Goal: Task Accomplishment & Management: Complete application form

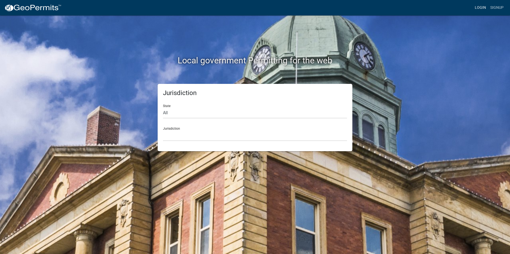
click at [477, 7] on link "Login" at bounding box center [479, 8] width 15 height 10
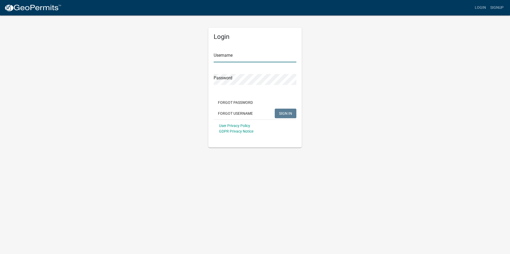
type input "Rockwell2012"
click at [283, 115] on span "SIGN IN" at bounding box center [285, 113] width 13 height 4
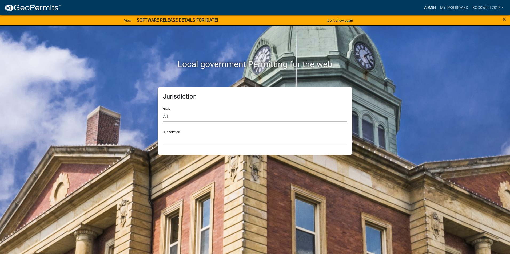
click at [425, 7] on link "Admin" at bounding box center [430, 8] width 16 height 10
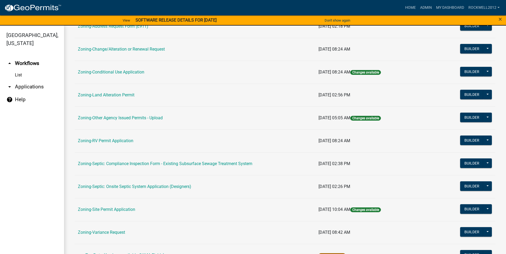
scroll to position [155, 0]
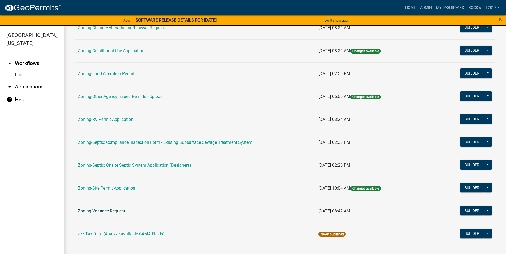
click at [113, 210] on link "Zoning-Variance Request" at bounding box center [101, 211] width 47 height 5
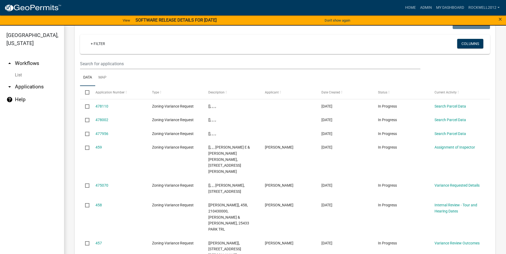
scroll to position [560, 0]
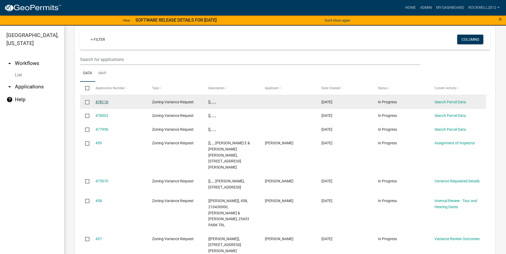
click at [100, 100] on link "478110" at bounding box center [101, 102] width 13 height 4
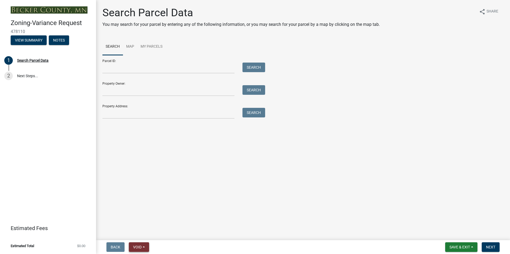
click at [136, 244] on button "Void" at bounding box center [139, 248] width 20 height 10
click at [139, 232] on button "Void" at bounding box center [150, 233] width 43 height 13
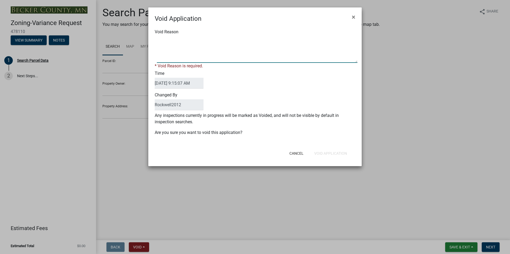
click at [164, 40] on textarea "Void Reason" at bounding box center [257, 49] width 200 height 27
type textarea "Duplicate"
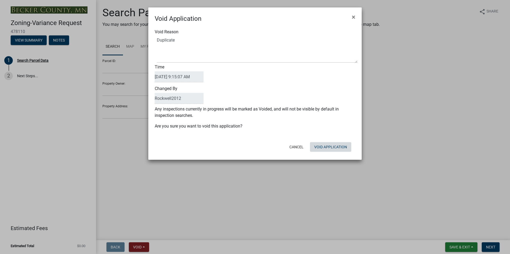
click at [326, 151] on button "Void Application" at bounding box center [330, 147] width 41 height 10
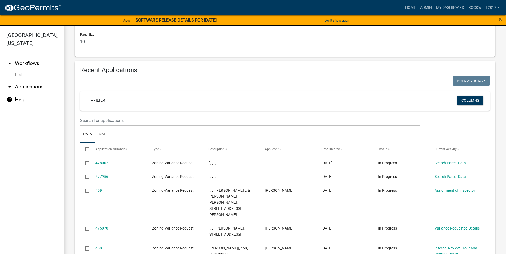
scroll to position [506, 0]
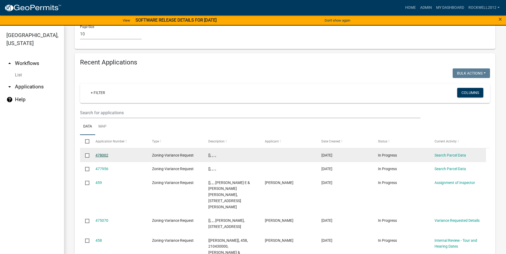
click at [98, 153] on link "478002" at bounding box center [101, 155] width 13 height 4
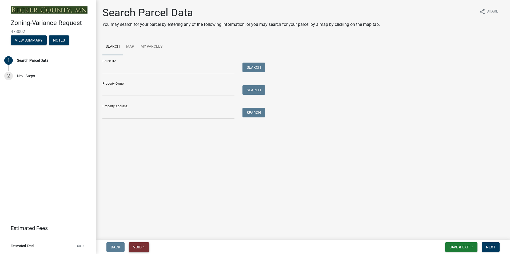
click at [144, 245] on button "Void" at bounding box center [139, 248] width 20 height 10
click at [143, 234] on button "Void" at bounding box center [150, 233] width 43 height 13
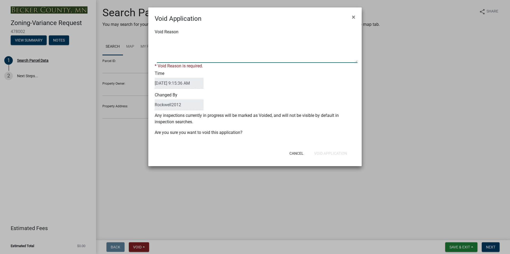
click at [166, 38] on textarea "Void Reason" at bounding box center [257, 49] width 200 height 27
type textarea "Duplicate"
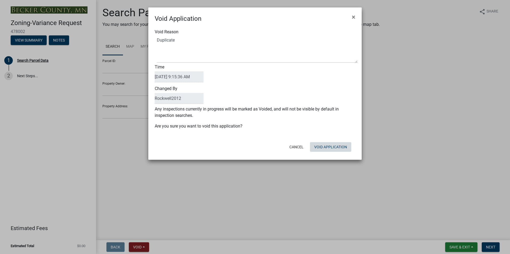
click at [327, 153] on div "Cancel Void Application" at bounding box center [289, 147] width 131 height 14
click at [323, 146] on button "Void Application" at bounding box center [330, 147] width 41 height 10
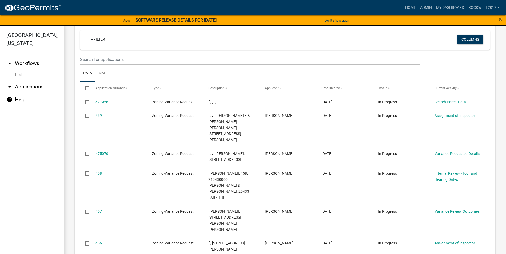
scroll to position [506, 0]
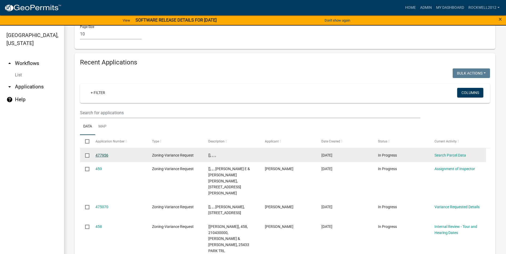
click at [100, 153] on link "477956" at bounding box center [101, 155] width 13 height 4
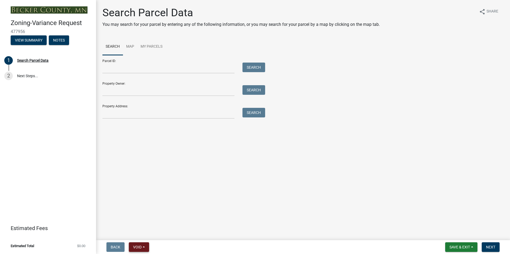
click at [136, 245] on span "Void" at bounding box center [137, 247] width 9 height 4
click at [141, 234] on button "Void" at bounding box center [150, 233] width 43 height 13
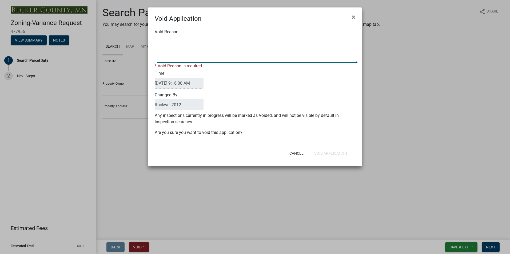
click at [170, 42] on textarea "Void Reason" at bounding box center [257, 49] width 200 height 27
type textarea "Duplicate"
click at [331, 152] on div "Cancel Void Application" at bounding box center [289, 154] width 131 height 14
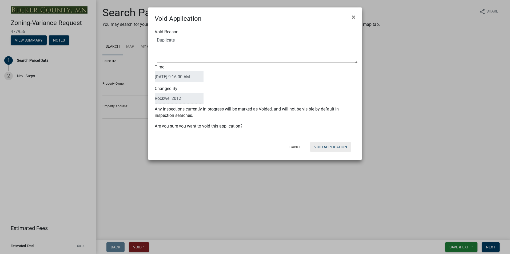
click at [332, 147] on button "Void Application" at bounding box center [330, 147] width 41 height 10
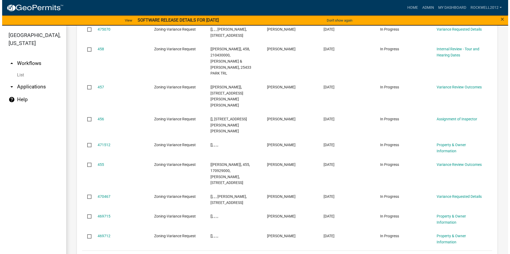
scroll to position [564, 0]
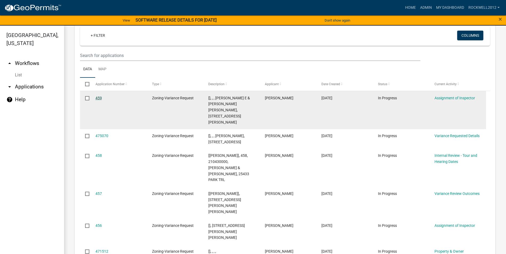
click at [98, 96] on link "459" at bounding box center [98, 98] width 6 height 4
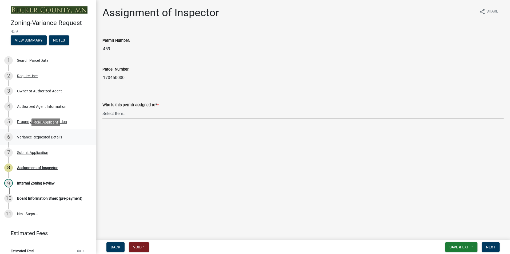
click at [35, 137] on div "Variance Requested Details" at bounding box center [39, 137] width 45 height 4
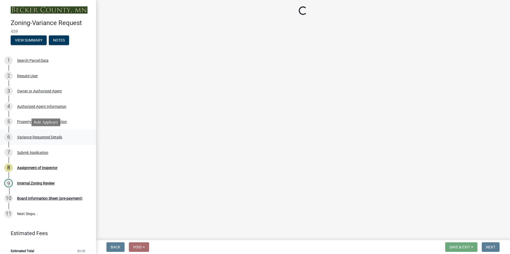
select select "edc6b78d-c029-41a6-a436-e6f76b5f0855"
select select "15bf2cec-1ca8-47a3-85db-999609351cbd"
select select "fa582be9-2d62-4523-84bf-021228ae85a0"
select select "bb2b5e43-03c1-4874-9abf-a65f400af928"
select select "8ea3e6c3-8fed-4904-aa20-2f643744aa0c"
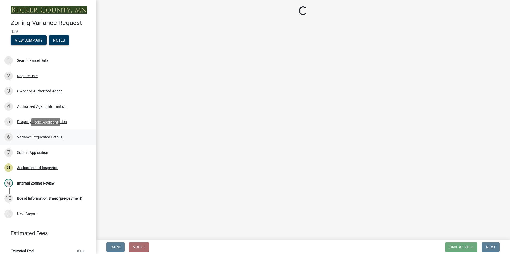
select select "860afd09-da87-482b-bca4-413f5cf53582"
select select "7ceadfd0-f0c9-4b9c-a53d-dc82f9dbdebf"
select select "1aa51e34-4f0a-4095-a3f3-287665056048"
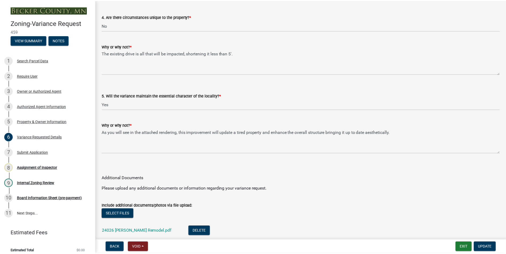
scroll to position [1140, 0]
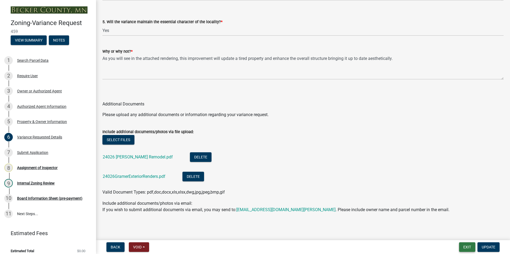
click at [465, 246] on button "Exit" at bounding box center [467, 248] width 16 height 10
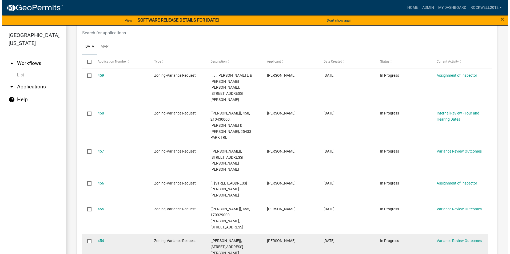
scroll to position [160, 0]
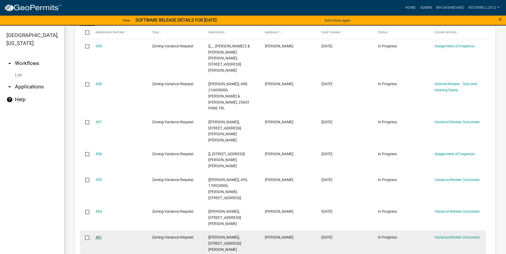
click at [95, 235] on link "451" at bounding box center [98, 237] width 6 height 4
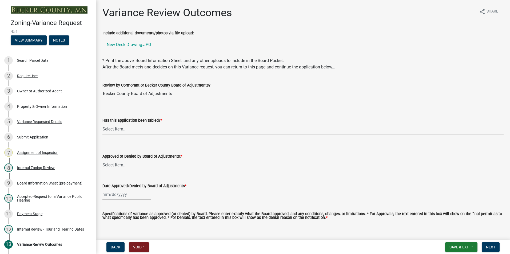
click at [114, 129] on select "Select Item... Not tabled Tabled at Board of Adjustments" at bounding box center [302, 129] width 401 height 11
click at [102, 124] on select "Select Item... Not tabled Tabled at Board of Adjustments" at bounding box center [302, 129] width 401 height 11
select select "2cb45783-84f1-4fd3-93a6-5f07d3303cd9"
click at [114, 164] on select "Select Item... Approved Denied" at bounding box center [302, 165] width 401 height 11
click at [102, 160] on select "Select Item... Approved Denied" at bounding box center [302, 165] width 401 height 11
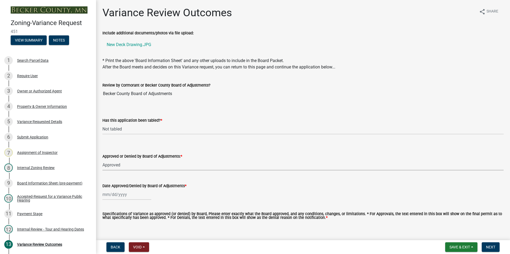
select select "5d8fc30d-aa4a-4b7e-9293-75efeb76bee6"
click at [100, 195] on div "Date Approved/Denied by Board of Adjustments *" at bounding box center [302, 187] width 409 height 25
click at [103, 194] on div at bounding box center [126, 194] width 49 height 11
select select "9"
select select "2025"
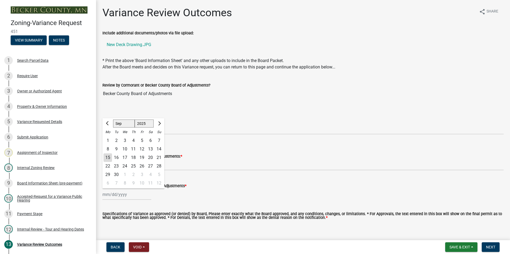
click at [134, 148] on div "11" at bounding box center [133, 149] width 9 height 9
type input "[DATE]"
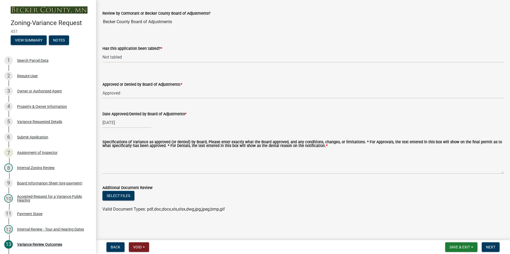
scroll to position [72, 0]
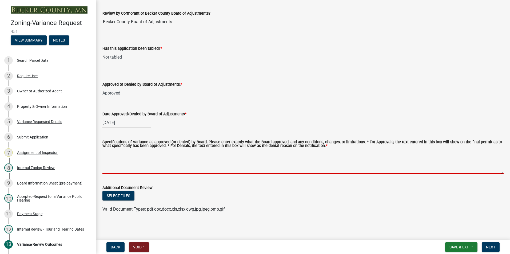
paste textarea "to construct a deck to be located forty-five (45) feet from the ordinary high-w…"
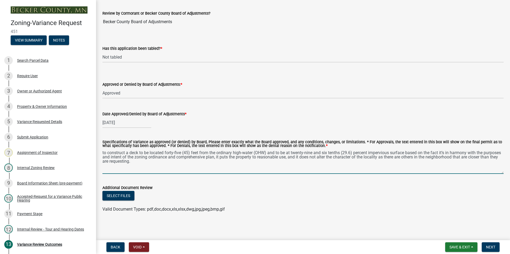
click at [105, 153] on textarea "to construct a deck to be located forty-five (45) feet from the ordinary high-w…" at bounding box center [302, 161] width 401 height 25
type textarea "To construct a deck to be located forty-five (45) feet from the ordinary high-w…"
click at [495, 245] on button "Next" at bounding box center [490, 248] width 18 height 10
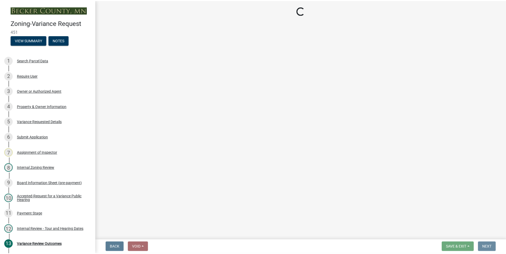
scroll to position [0, 0]
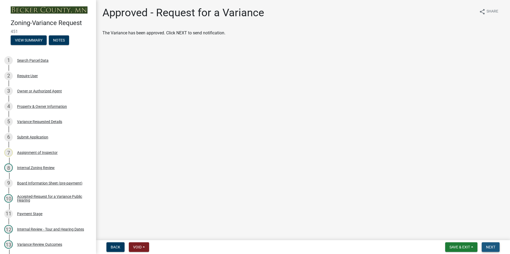
click at [490, 246] on span "Next" at bounding box center [490, 247] width 9 height 4
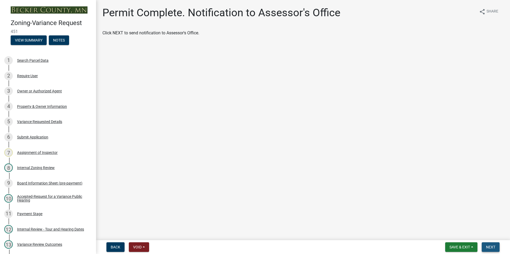
click at [490, 246] on span "Next" at bounding box center [490, 247] width 9 height 4
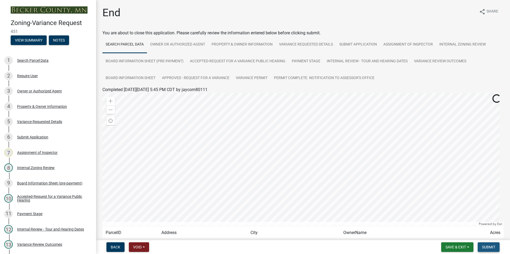
click at [489, 247] on span "Submit" at bounding box center [488, 247] width 13 height 4
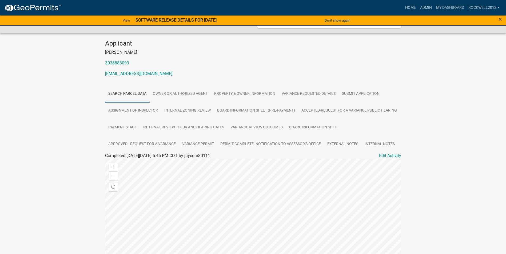
scroll to position [53, 0]
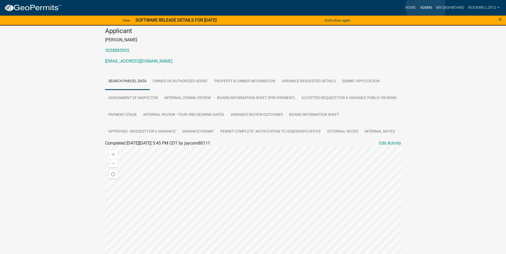
click at [425, 7] on link "Admin" at bounding box center [426, 8] width 16 height 10
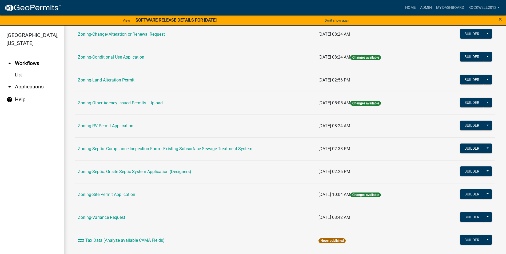
scroll to position [155, 0]
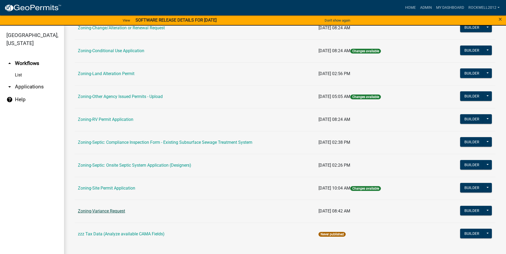
click at [114, 209] on link "Zoning-Variance Request" at bounding box center [101, 211] width 47 height 5
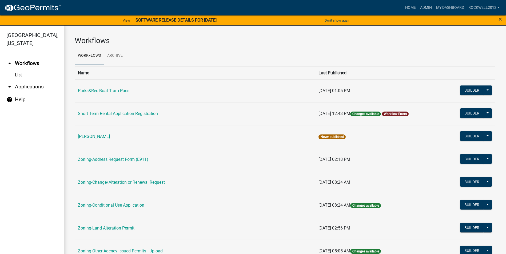
click at [114, 209] on main "Workflows Workflows Archive Name Last Published Parks&Rec Boat Tram Pass [DATE]…" at bounding box center [285, 143] width 442 height 235
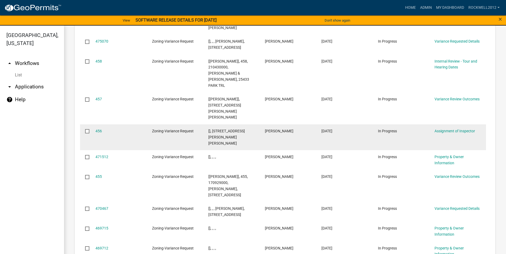
scroll to position [6, 0]
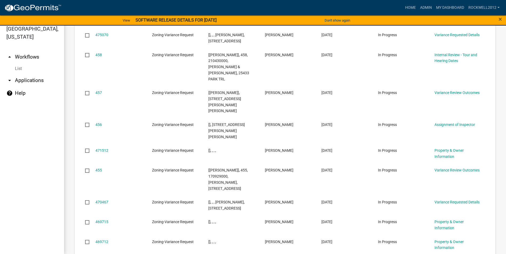
select select "1: 25"
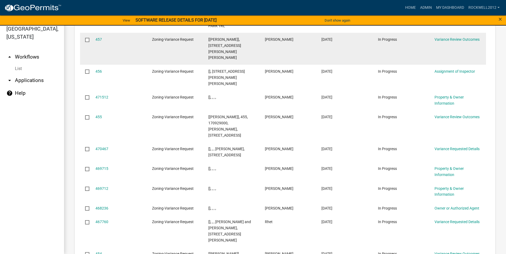
scroll to position [756, 0]
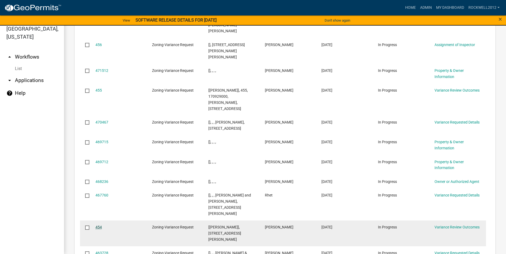
click at [98, 225] on link "454" at bounding box center [98, 227] width 6 height 4
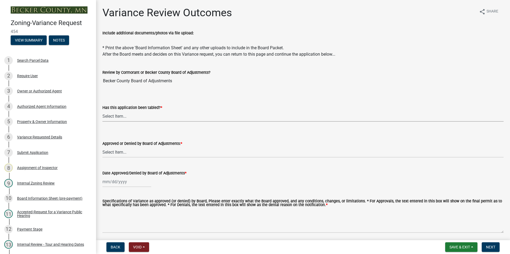
click at [115, 115] on select "Select Item... Not tabled Tabled at Board of Adjustments" at bounding box center [302, 116] width 401 height 11
click at [102, 111] on select "Select Item... Not tabled Tabled at Board of Adjustments" at bounding box center [302, 116] width 401 height 11
select select "2cb45783-84f1-4fd3-93a6-5f07d3303cd9"
click at [114, 151] on select "Select Item... Approved Denied" at bounding box center [302, 152] width 401 height 11
click at [102, 147] on select "Select Item... Approved Denied" at bounding box center [302, 152] width 401 height 11
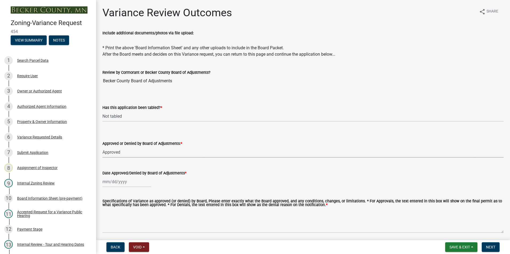
select select "5d8fc30d-aa4a-4b7e-9293-75efeb76bee6"
select select "9"
select select "2025"
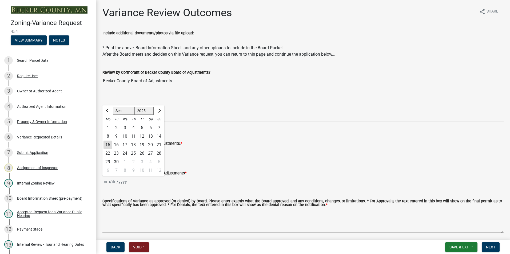
click at [109, 180] on div "[PERSON_NAME] Feb Mar Apr [PERSON_NAME][DATE] Oct Nov [DATE] 1526 1527 1528 152…" at bounding box center [126, 181] width 49 height 11
click at [132, 135] on div "11" at bounding box center [133, 136] width 9 height 9
type input "[DATE]"
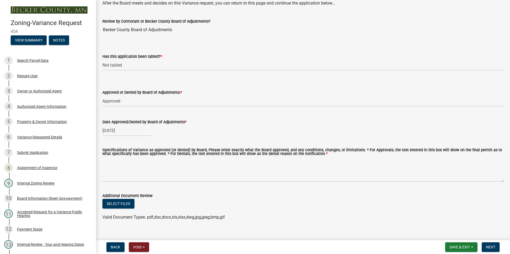
scroll to position [59, 0]
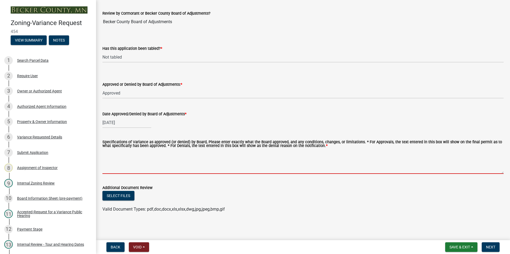
paste textarea "to construct a breezeway between an existing non-conforming dwelling and detach…"
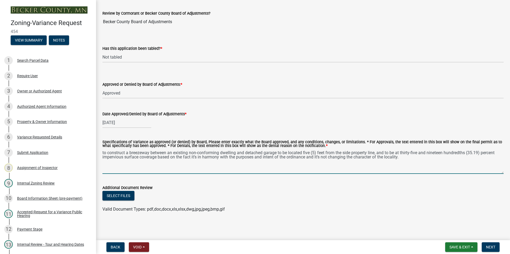
click at [104, 153] on textarea "to construct a breezeway between an existing non-conforming dwelling and detach…" at bounding box center [302, 161] width 401 height 25
type textarea "To construct a breezeway between an existing non-conforming dwelling and detach…"
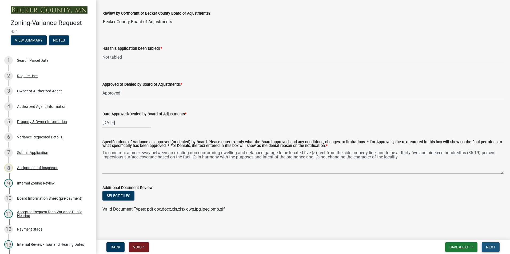
click at [485, 246] on button "Next" at bounding box center [490, 248] width 18 height 10
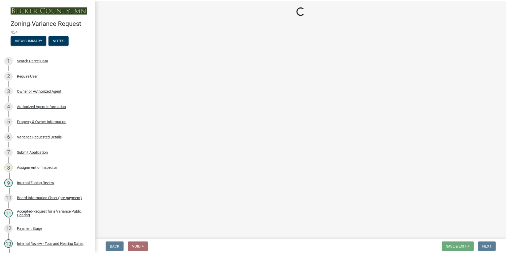
scroll to position [0, 0]
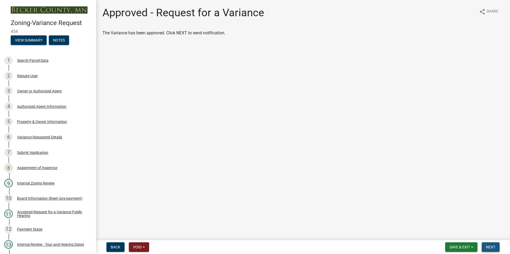
click at [485, 246] on button "Next" at bounding box center [490, 248] width 18 height 10
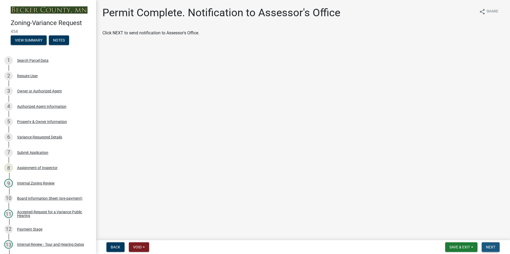
click at [485, 246] on button "Next" at bounding box center [490, 248] width 18 height 10
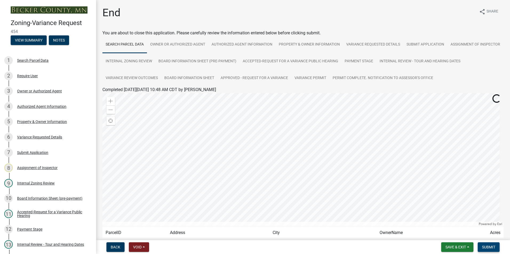
click at [485, 246] on span "Submit" at bounding box center [488, 247] width 13 height 4
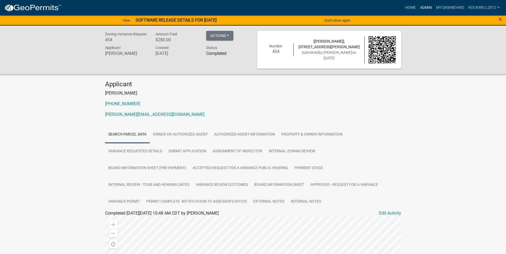
click at [424, 6] on link "Admin" at bounding box center [426, 8] width 16 height 10
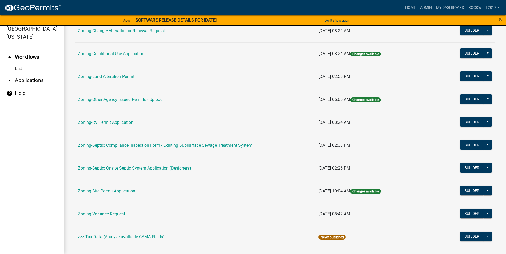
scroll to position [155, 0]
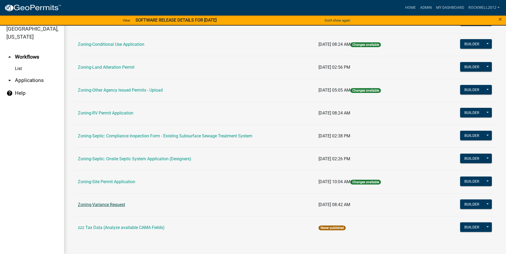
click at [102, 206] on link "Zoning-Variance Request" at bounding box center [101, 204] width 47 height 5
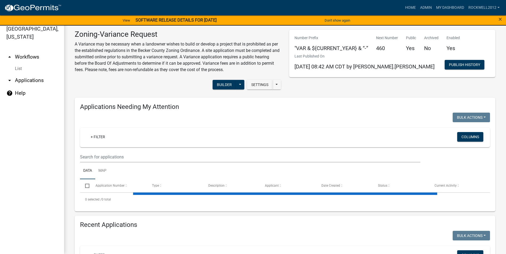
select select "1: 25"
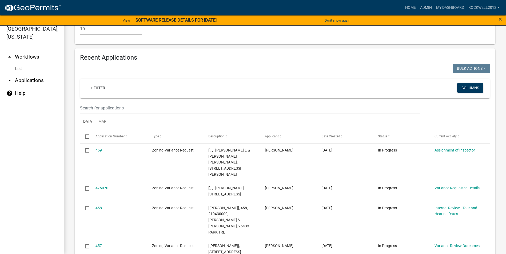
scroll to position [518, 0]
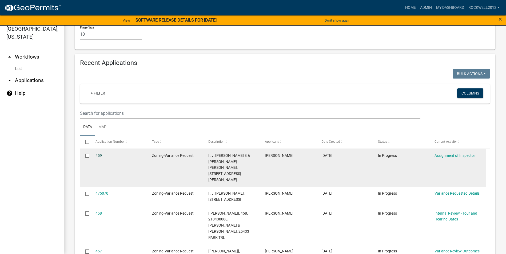
click at [99, 154] on link "459" at bounding box center [98, 156] width 6 height 4
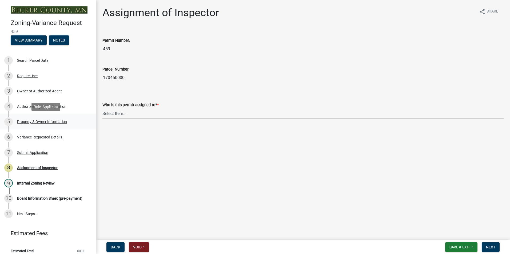
click at [38, 121] on div "Property & Owner Information" at bounding box center [42, 122] width 50 height 4
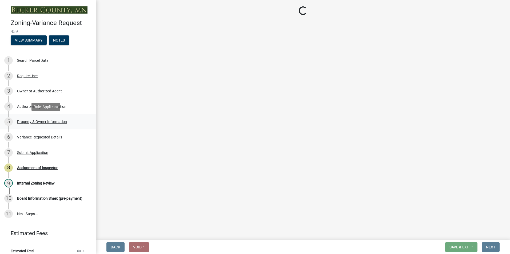
select select "90d9ef20-ac4b-4148-9027-57ce522bdd90"
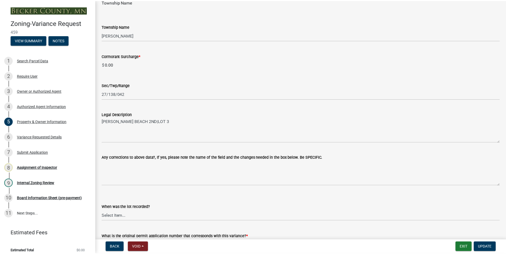
scroll to position [337, 0]
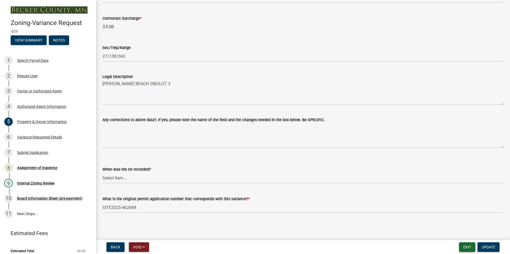
click at [466, 247] on button "Exit" at bounding box center [467, 248] width 16 height 10
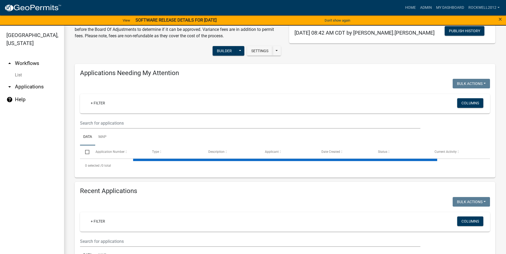
select select "1: 25"
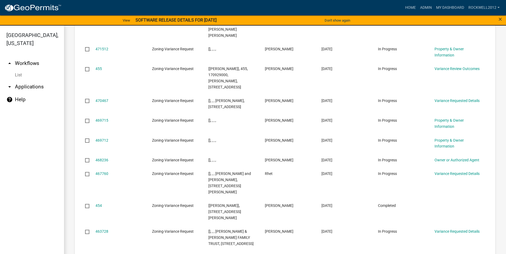
scroll to position [785, 0]
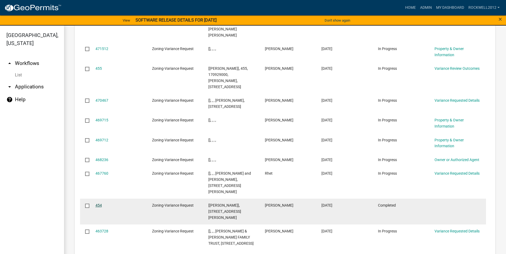
click at [97, 203] on link "454" at bounding box center [98, 205] width 6 height 4
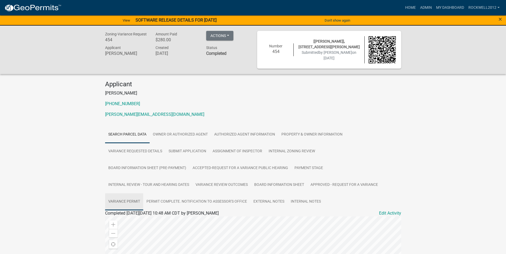
click at [121, 202] on link "Variance Permit" at bounding box center [124, 202] width 38 height 17
click at [122, 221] on link "Variance Permit.pdf" at bounding box center [125, 219] width 37 height 5
click at [427, 5] on link "Admin" at bounding box center [430, 8] width 16 height 10
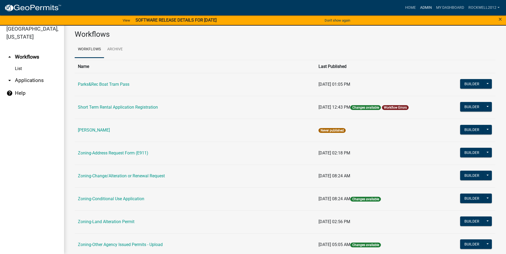
click at [427, 6] on link "Admin" at bounding box center [426, 8] width 16 height 10
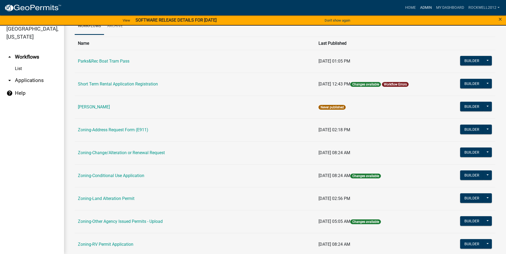
scroll to position [107, 0]
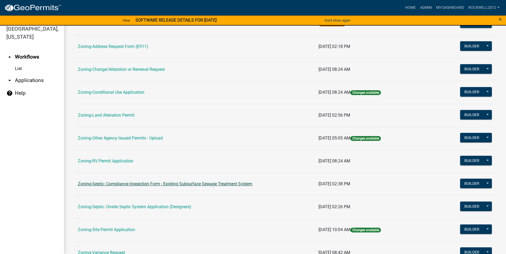
click at [203, 185] on link "Zoning-Septic: Compliance Inspection Form - Existing Subsurface Sewage Treatmen…" at bounding box center [165, 184] width 174 height 5
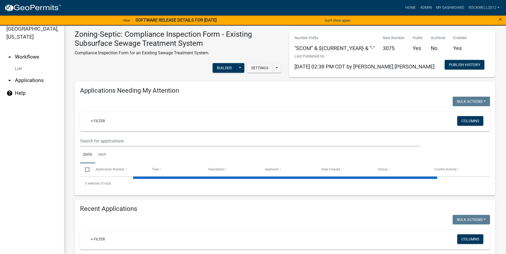
select select "1: 25"
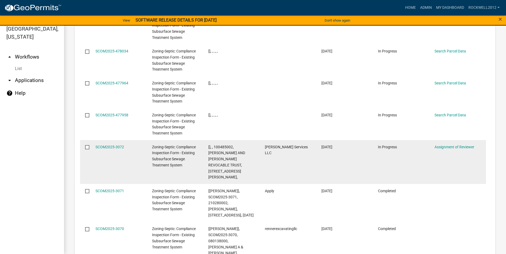
scroll to position [811, 0]
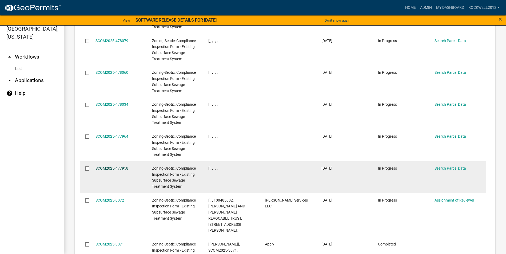
click at [113, 166] on link "SCOM2025-477958" at bounding box center [111, 168] width 33 height 4
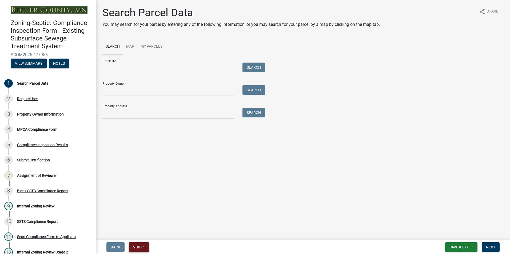
click at [142, 247] on span "Void" at bounding box center [137, 247] width 9 height 4
click at [144, 231] on button "Void" at bounding box center [150, 233] width 43 height 13
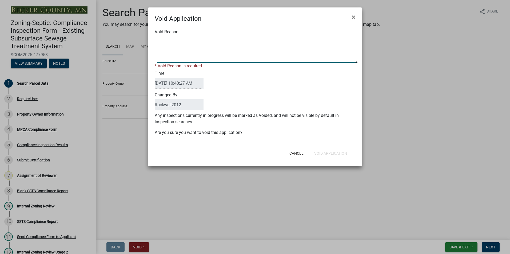
click at [167, 41] on textarea "Void Reason" at bounding box center [257, 49] width 200 height 27
type textarea "Duplicate"
click at [329, 152] on button "Void Application" at bounding box center [330, 154] width 41 height 10
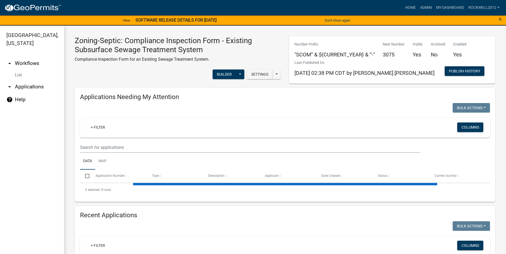
select select "1: 25"
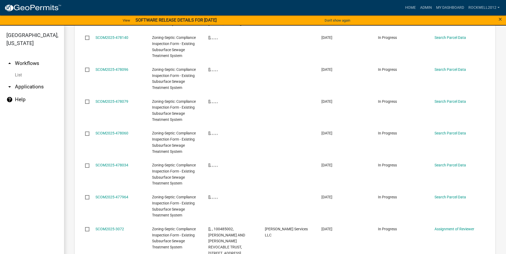
scroll to position [746, 0]
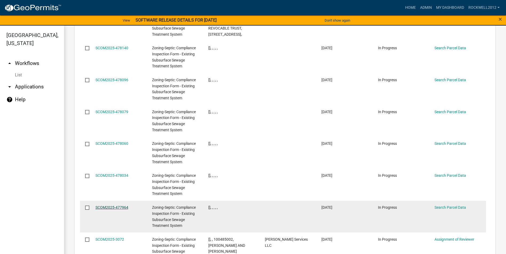
click at [105, 205] on link "SCOM2025-477964" at bounding box center [111, 207] width 33 height 4
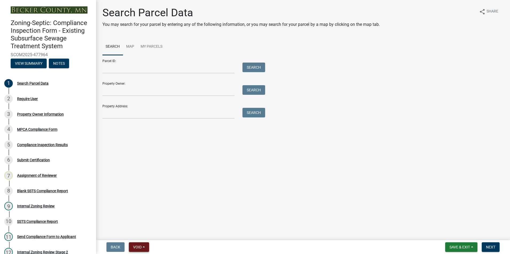
click at [138, 248] on span "Void" at bounding box center [137, 247] width 9 height 4
click at [139, 232] on button "Void" at bounding box center [150, 233] width 43 height 13
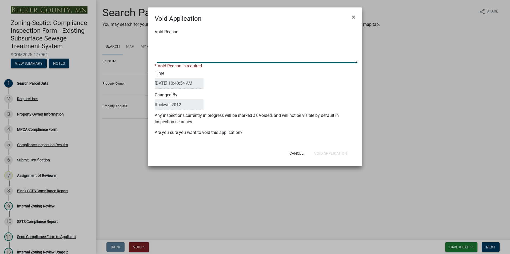
click at [161, 40] on textarea "Void Reason" at bounding box center [257, 49] width 200 height 27
type textarea "Duplicate"
click at [331, 152] on button "Void Application" at bounding box center [330, 154] width 41 height 10
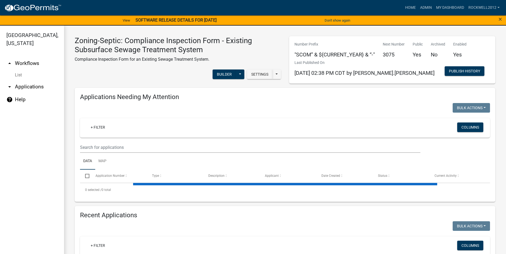
select select "1: 25"
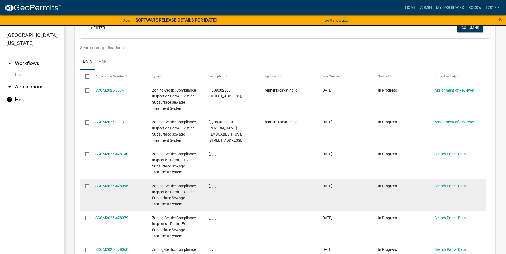
scroll to position [640, 0]
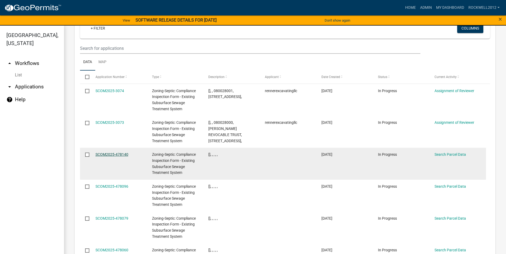
click at [107, 152] on link "SCOM2025-478140" at bounding box center [111, 154] width 33 height 4
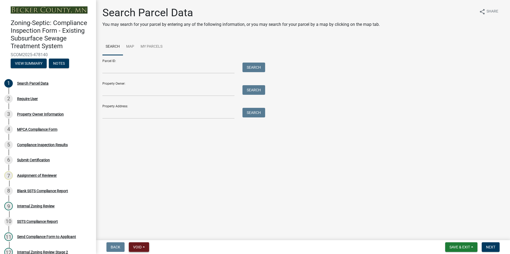
click at [135, 245] on span "Void" at bounding box center [137, 247] width 9 height 4
click at [149, 235] on button "Void" at bounding box center [150, 233] width 43 height 13
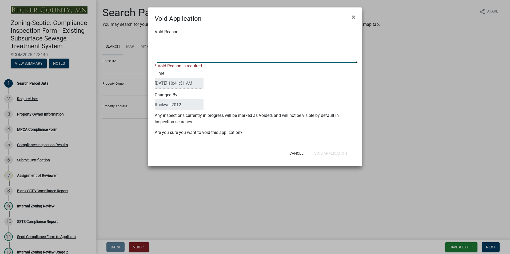
click at [159, 42] on textarea "Void Reason" at bounding box center [257, 49] width 200 height 27
type textarea "Duplicate"
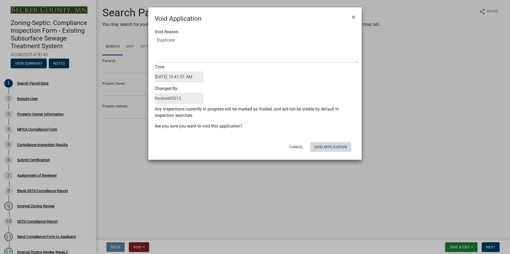
click at [328, 152] on div "Cancel Void Application" at bounding box center [289, 147] width 131 height 14
click at [327, 145] on button "Void Application" at bounding box center [330, 147] width 41 height 10
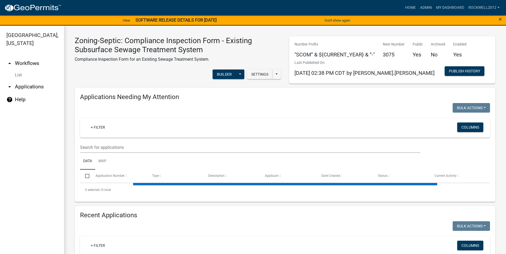
select select "1: 25"
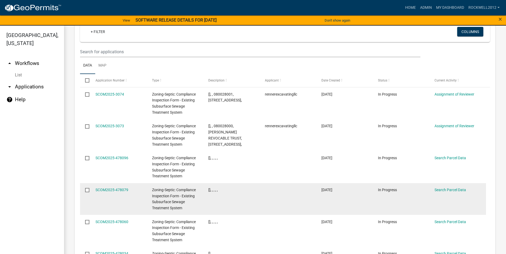
scroll to position [632, 0]
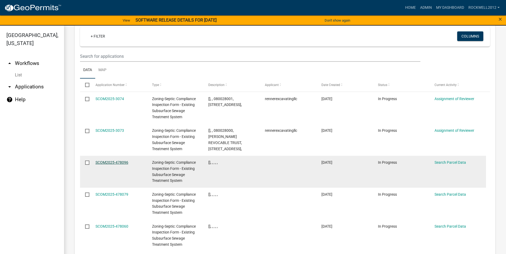
click at [107, 160] on link "SCOM2025-478096" at bounding box center [111, 162] width 33 height 4
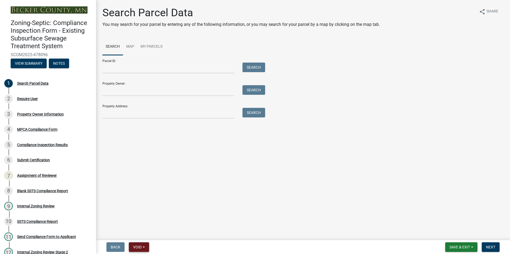
click at [137, 248] on span "Void" at bounding box center [137, 247] width 9 height 4
click at [140, 233] on button "Void" at bounding box center [150, 233] width 43 height 13
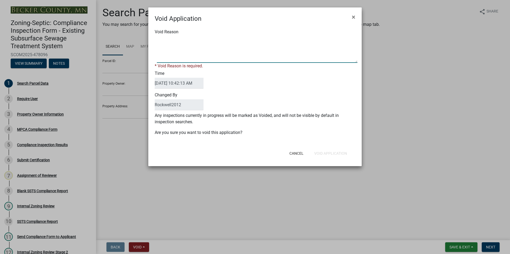
click at [159, 38] on textarea "Void Reason" at bounding box center [257, 49] width 200 height 27
type textarea "Duplicate"
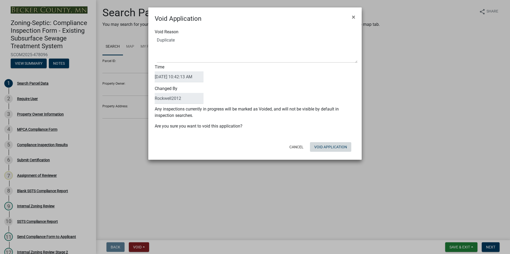
click at [325, 151] on button "Void Application" at bounding box center [330, 147] width 41 height 10
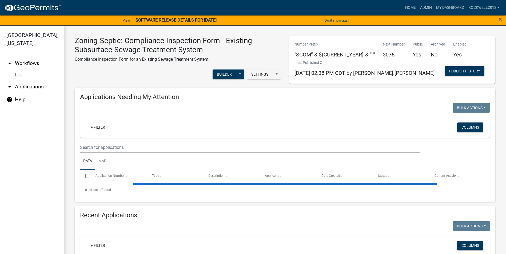
select select "1: 25"
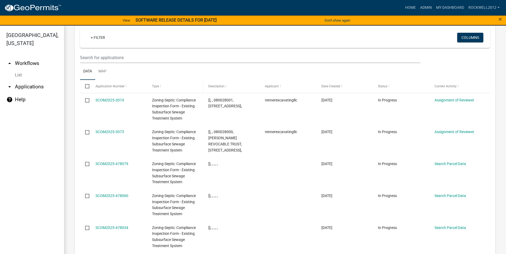
scroll to position [640, 0]
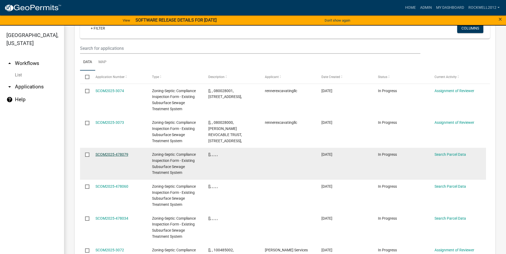
click at [104, 152] on link "SCOM2025-478079" at bounding box center [111, 154] width 33 height 4
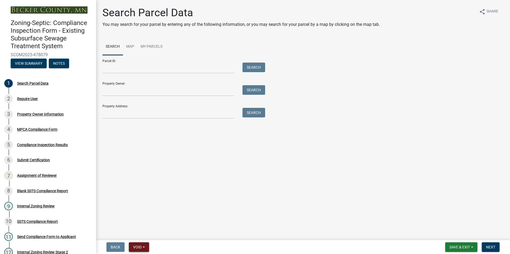
click at [133, 244] on button "Void" at bounding box center [139, 248] width 20 height 10
click at [142, 231] on button "Void" at bounding box center [150, 233] width 43 height 13
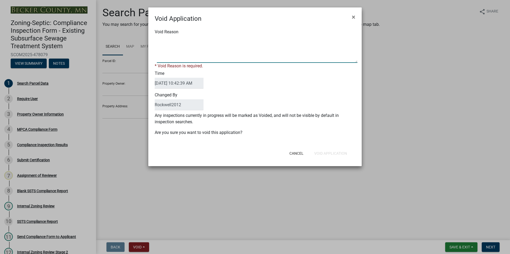
click at [162, 42] on textarea "Void Reason" at bounding box center [257, 49] width 200 height 27
type textarea "Duplicate"
click at [323, 152] on button "Void Application" at bounding box center [330, 154] width 41 height 10
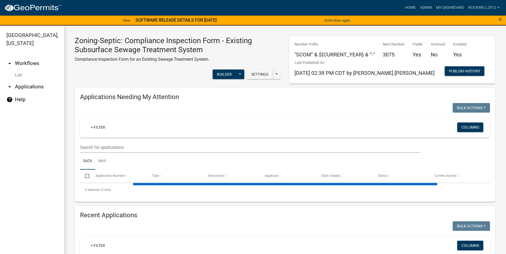
select select "1: 25"
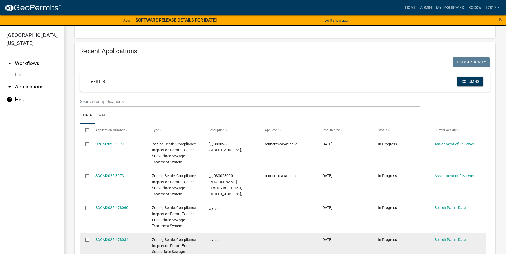
scroll to position [613, 0]
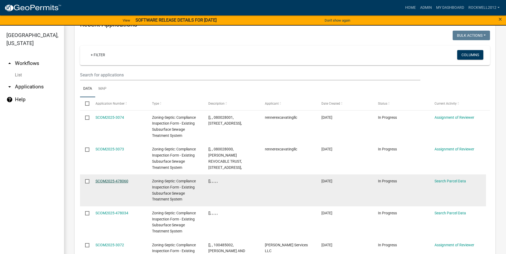
click at [117, 179] on link "SCOM2025-478060" at bounding box center [111, 181] width 33 height 4
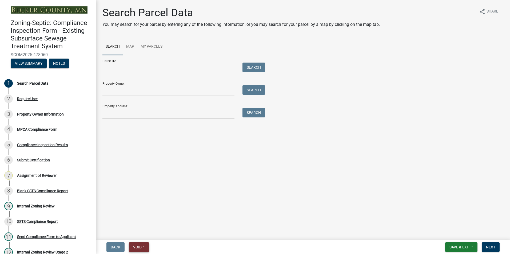
click at [136, 244] on button "Void" at bounding box center [139, 248] width 20 height 10
click at [143, 235] on button "Void" at bounding box center [150, 233] width 43 height 13
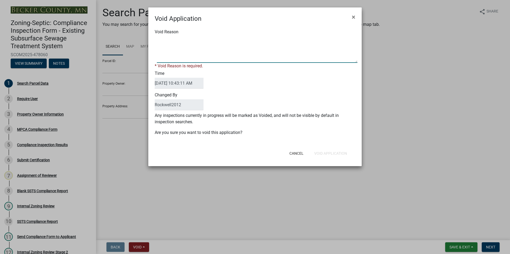
click at [162, 37] on textarea "Void Reason" at bounding box center [257, 49] width 200 height 27
type textarea "Duplicate"
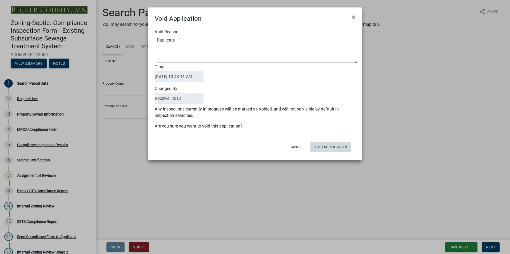
click at [325, 155] on form "Void Application × Void Reason Time [DATE] 10:43:11 AM Changed By Rockwell2012 …" at bounding box center [254, 81] width 213 height 148
click at [334, 147] on button "Void Application" at bounding box center [330, 147] width 41 height 10
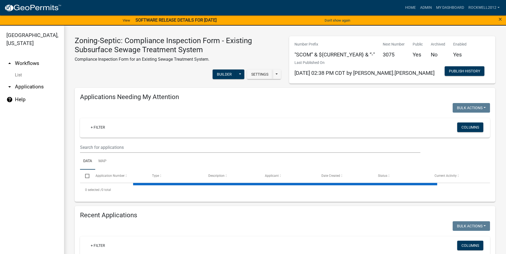
select select "1: 25"
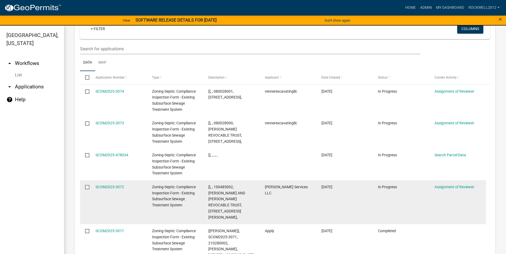
scroll to position [640, 0]
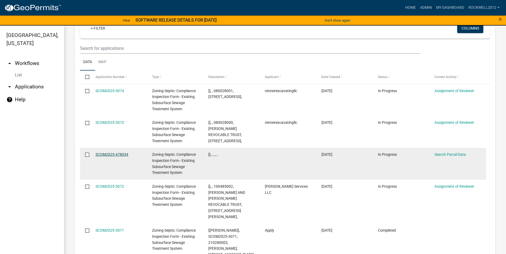
click at [107, 152] on link "SCOM2025-478034" at bounding box center [111, 154] width 33 height 4
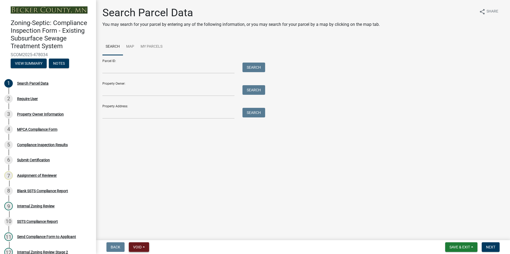
click at [139, 244] on button "Void" at bounding box center [139, 248] width 20 height 10
click at [141, 232] on button "Void" at bounding box center [150, 233] width 43 height 13
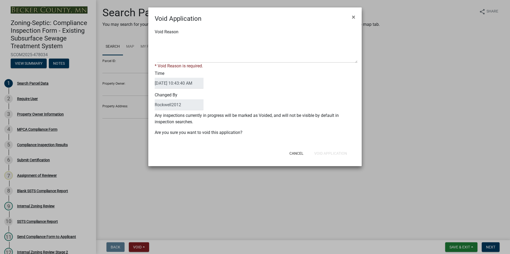
click at [169, 36] on div "Void Reason * Void Reason is required." at bounding box center [255, 49] width 208 height 41
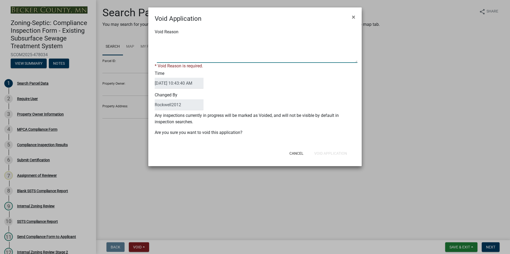
click at [162, 41] on textarea "Void Reason" at bounding box center [257, 49] width 200 height 27
type textarea "Duplicate"
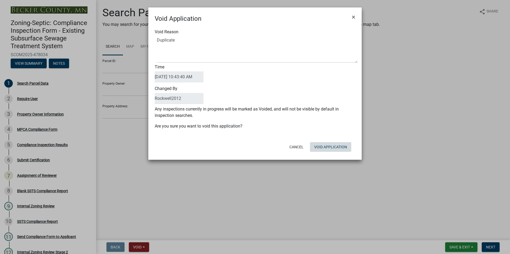
click at [330, 153] on div "Cancel Void Application" at bounding box center [289, 147] width 131 height 14
click at [327, 144] on button "Void Application" at bounding box center [330, 147] width 41 height 10
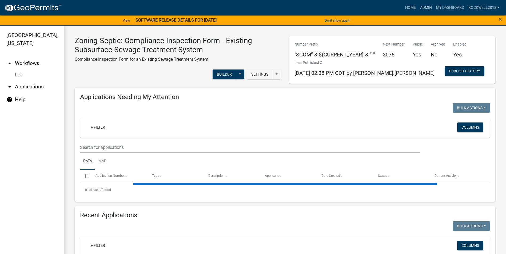
select select "1: 25"
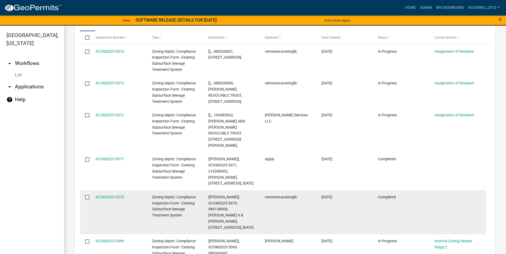
scroll to position [693, 0]
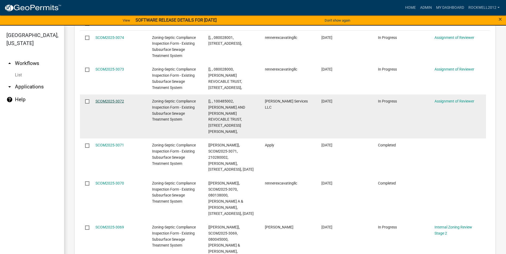
click at [108, 99] on link "SCOM2025-3072" at bounding box center [109, 101] width 29 height 4
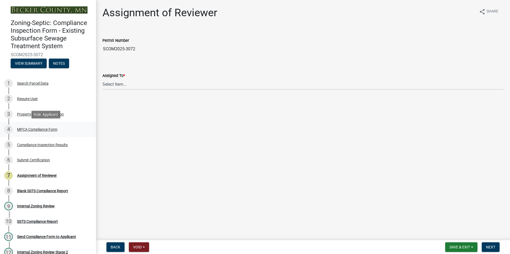
click at [36, 128] on div "MPCA Compliance Form" at bounding box center [37, 130] width 40 height 4
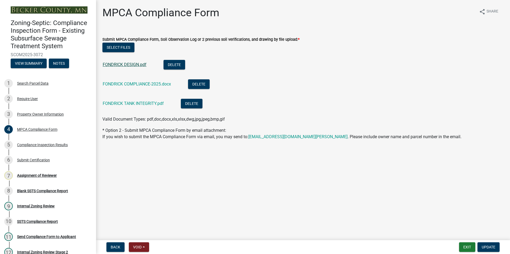
click at [122, 65] on link "FONDRICK DESIGN.pdf" at bounding box center [125, 64] width 44 height 5
click at [131, 82] on link "FONDRICK COMPLIANCE-2025.docx" at bounding box center [137, 84] width 68 height 5
click at [127, 103] on link "FONDRICK TANK INTEGRITY.pdf" at bounding box center [133, 103] width 61 height 5
click at [130, 83] on link "FONDRICK COMPLIANCE-2025.docx" at bounding box center [137, 84] width 68 height 5
click at [136, 83] on link "FONDRICK COMPLIANCE-2025.docx" at bounding box center [137, 84] width 68 height 5
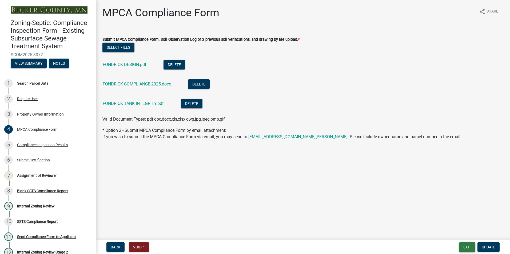
click at [471, 245] on button "Exit" at bounding box center [467, 248] width 16 height 10
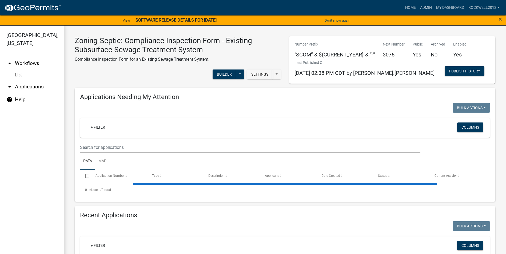
select select "1: 25"
click at [425, 7] on link "Admin" at bounding box center [426, 8] width 16 height 10
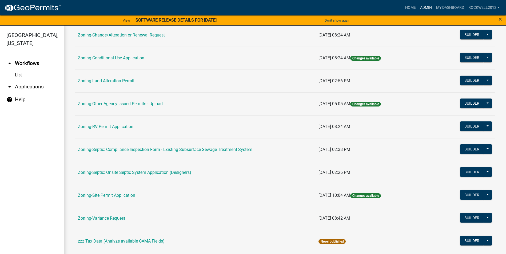
scroll to position [155, 0]
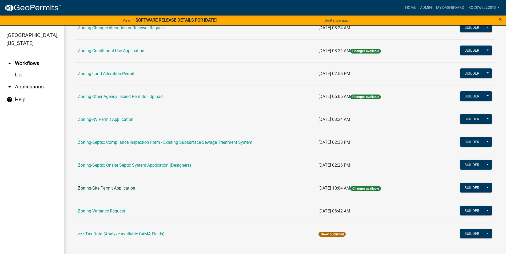
click at [105, 187] on link "Zoning-Site Permit Application" at bounding box center [106, 188] width 57 height 5
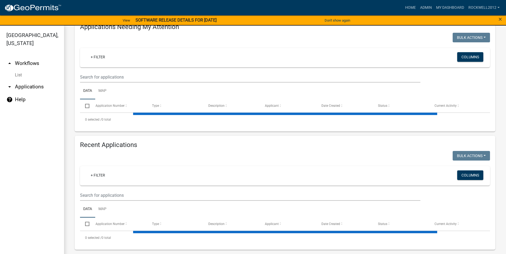
select select "1: 25"
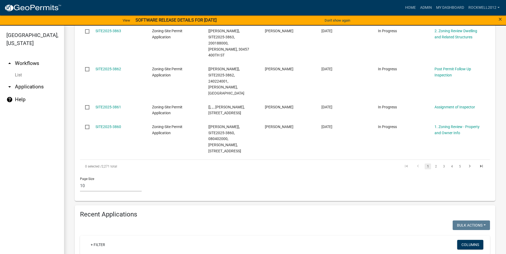
scroll to position [426, 0]
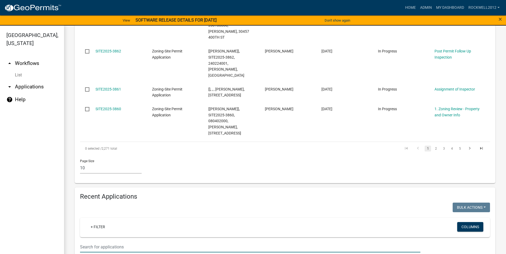
click at [93, 242] on input "text" at bounding box center [250, 247] width 340 height 11
type input "Putney"
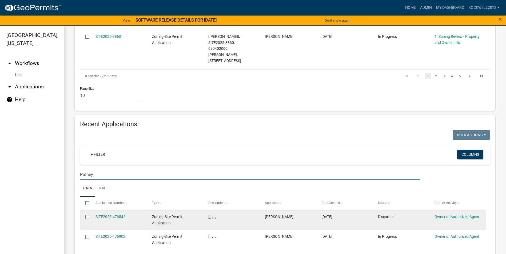
scroll to position [506, 0]
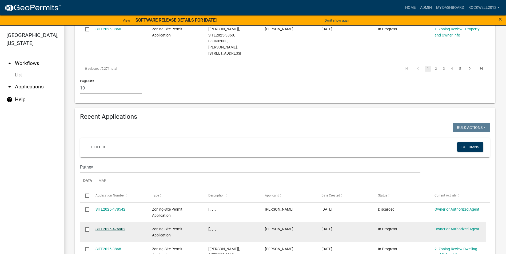
click at [105, 227] on link "SITE2025-476902" at bounding box center [110, 229] width 30 height 4
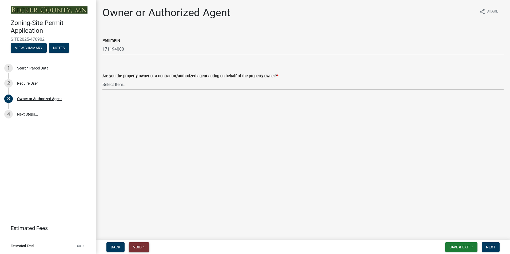
click at [137, 246] on span "Void" at bounding box center [137, 247] width 9 height 4
click at [141, 233] on button "Void" at bounding box center [150, 233] width 43 height 13
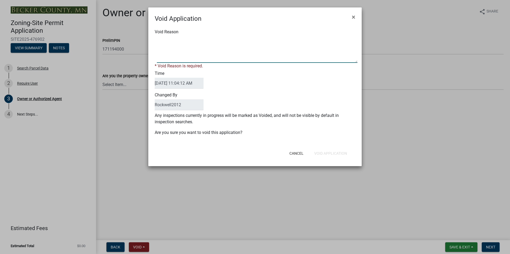
click at [159, 42] on textarea "Void Reason" at bounding box center [257, 49] width 200 height 27
type textarea "Duplicate"
click at [325, 153] on div "Cancel Void Application" at bounding box center [289, 154] width 131 height 14
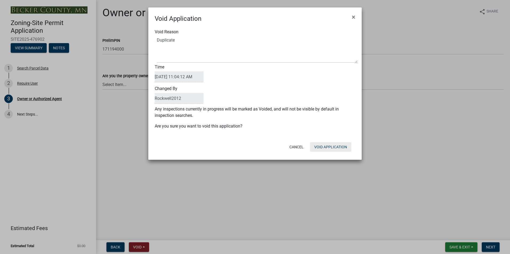
click at [324, 146] on button "Void Application" at bounding box center [330, 147] width 41 height 10
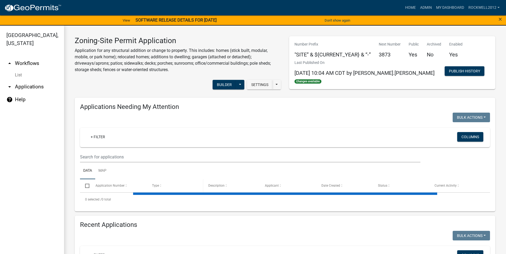
select select "1: 25"
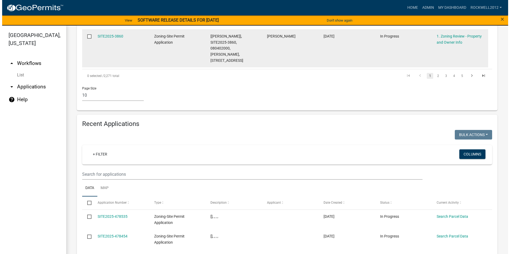
scroll to position [506, 0]
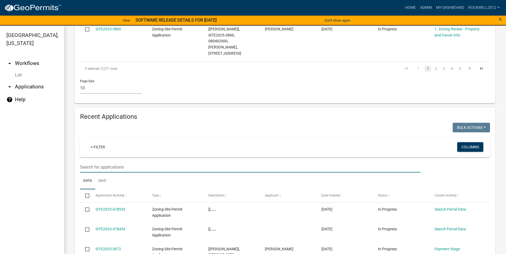
click at [94, 162] on input "text" at bounding box center [250, 167] width 340 height 11
type input "Putney"
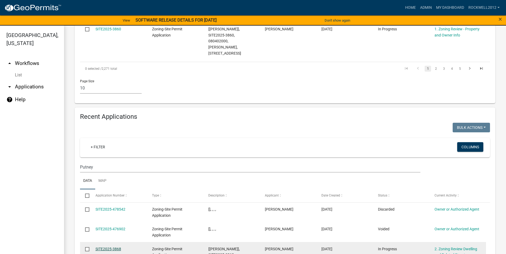
click at [102, 247] on link "SITE2025-3868" at bounding box center [108, 249] width 26 height 4
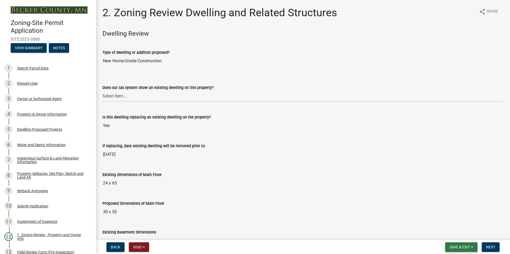
click at [457, 249] on span "Save & Exit" at bounding box center [459, 247] width 21 height 4
click at [453, 232] on button "Save & Exit" at bounding box center [455, 233] width 43 height 13
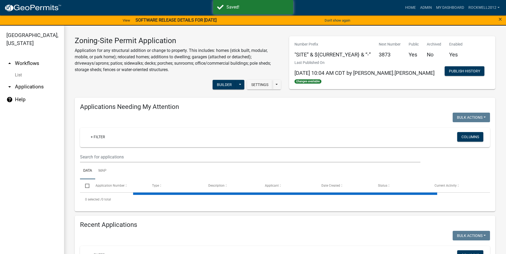
select select "1: 25"
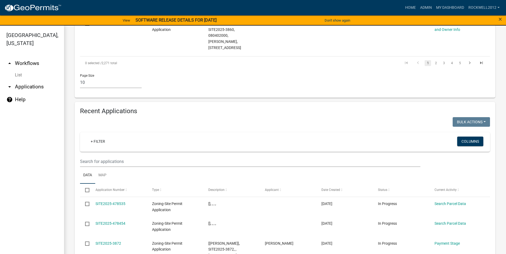
scroll to position [533, 0]
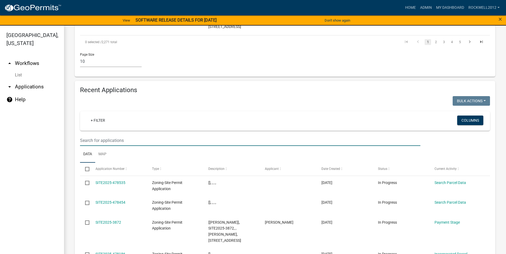
click at [88, 135] on input "text" at bounding box center [250, 140] width 340 height 11
type input "Putney"
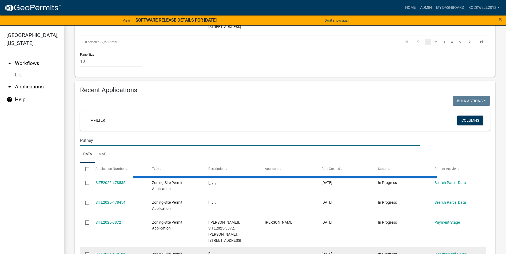
scroll to position [517, 0]
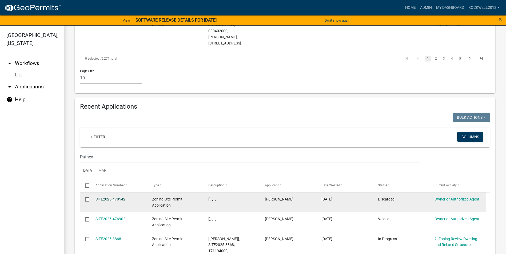
click at [110, 197] on link "SITE2025-478542" at bounding box center [110, 199] width 30 height 4
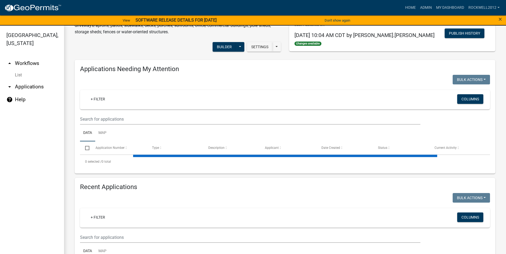
select select "1: 25"
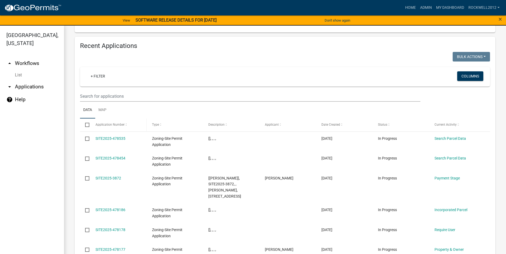
scroll to position [471, 0]
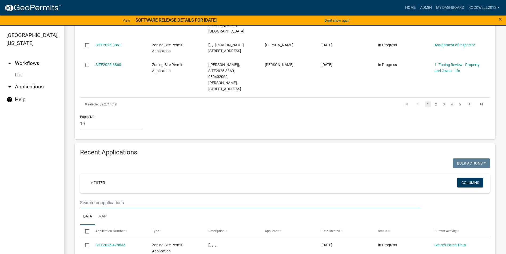
click at [85, 198] on input "text" at bounding box center [250, 203] width 340 height 11
type input "Putney"
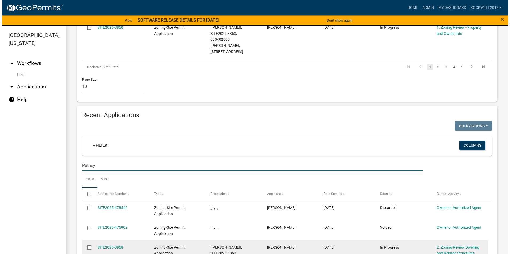
scroll to position [517, 0]
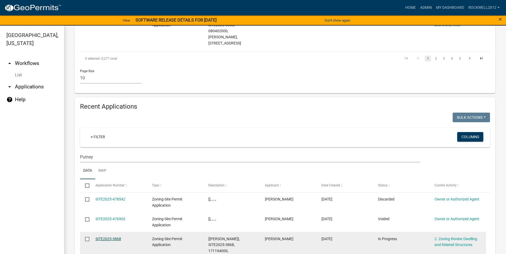
click at [102, 237] on link "SITE2025-3868" at bounding box center [108, 239] width 26 height 4
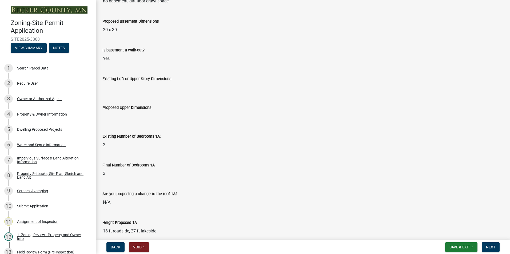
scroll to position [426, 0]
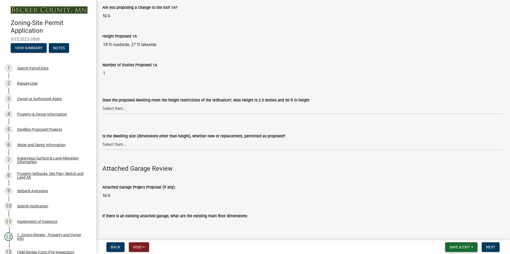
click at [455, 246] on span "Save & Exit" at bounding box center [459, 247] width 21 height 4
click at [450, 231] on button "Save & Exit" at bounding box center [455, 233] width 43 height 13
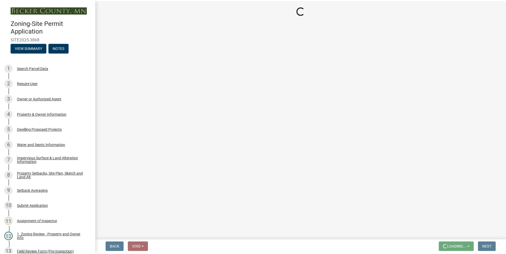
scroll to position [0, 0]
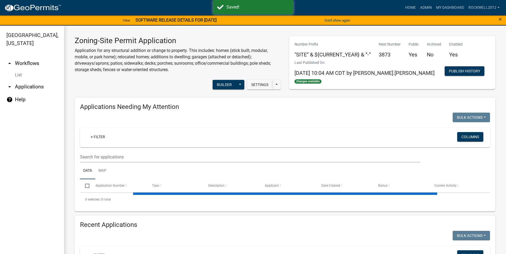
select select "1: 25"
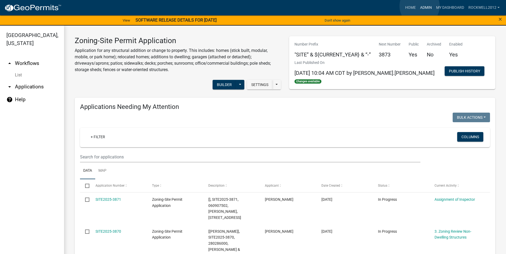
click at [419, 6] on link "Admin" at bounding box center [426, 8] width 16 height 10
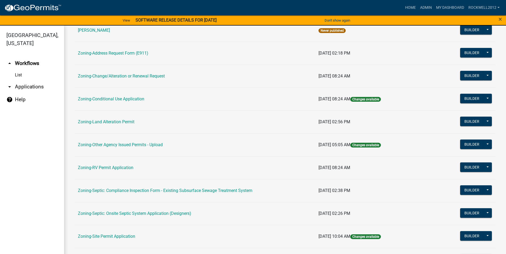
scroll to position [107, 0]
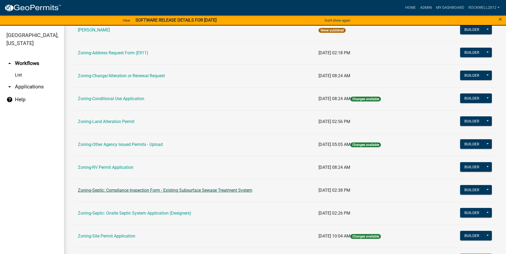
click at [180, 189] on link "Zoning-Septic: Compliance Inspection Form - Existing Subsurface Sewage Treatmen…" at bounding box center [165, 190] width 174 height 5
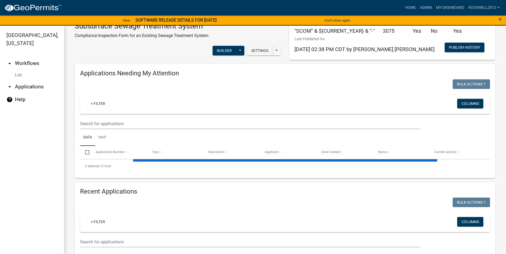
select select "1: 25"
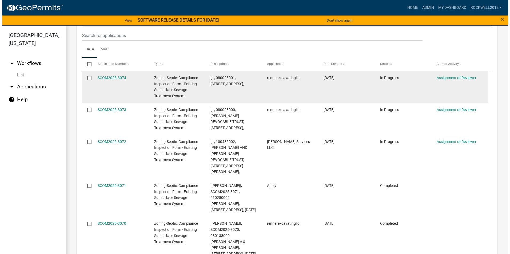
scroll to position [622, 0]
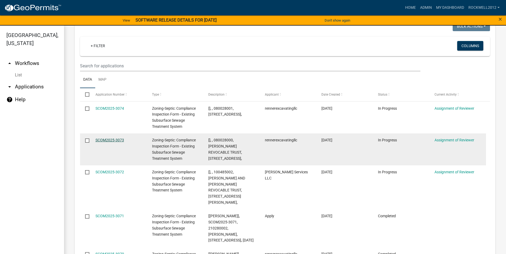
click at [109, 138] on link "SCOM2025-3073" at bounding box center [109, 140] width 29 height 4
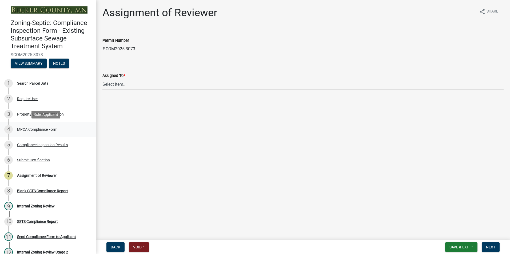
click at [33, 130] on div "MPCA Compliance Form" at bounding box center [37, 130] width 40 height 4
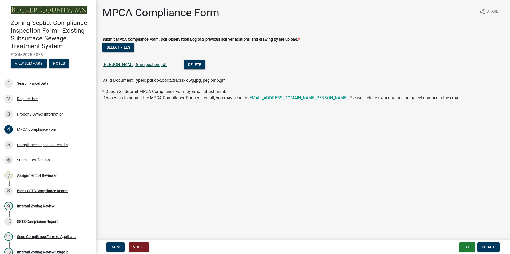
click at [131, 64] on link "[PERSON_NAME] G inspection.pdf" at bounding box center [135, 64] width 64 height 5
click at [35, 176] on div "Assignment of Reviewer" at bounding box center [37, 176] width 40 height 4
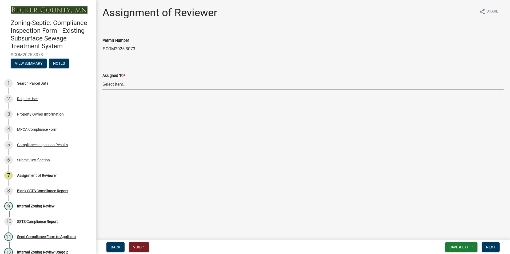
click at [120, 83] on select "Select Item... [PERSON_NAME] [PERSON_NAME] [PERSON_NAME] [PERSON_NAME] [PERSON_…" at bounding box center [302, 84] width 401 height 11
click at [102, 79] on select "Select Item... [PERSON_NAME] [PERSON_NAME] [PERSON_NAME] [PERSON_NAME] [PERSON_…" at bounding box center [302, 84] width 401 height 11
select select "0016247d-12af-40d0-8103-934796a3d230"
click at [492, 248] on span "Next" at bounding box center [490, 247] width 9 height 4
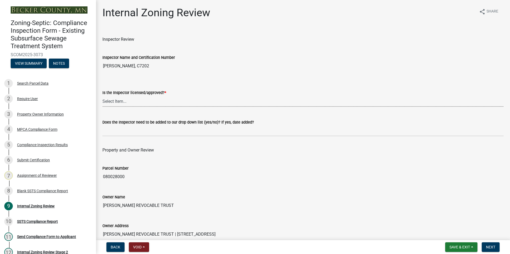
click at [107, 103] on select "Select Item... Yes No" at bounding box center [302, 101] width 401 height 11
click at [102, 96] on select "Select Item... Yes No" at bounding box center [302, 101] width 401 height 11
select select "7beb9ca5-c3cb-47d4-a805-1554d3173259"
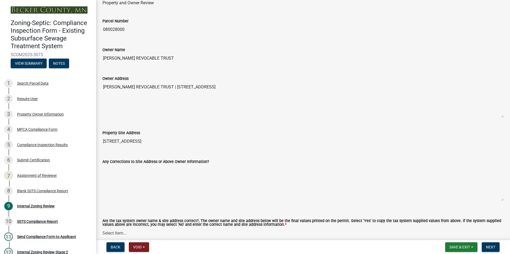
scroll to position [160, 0]
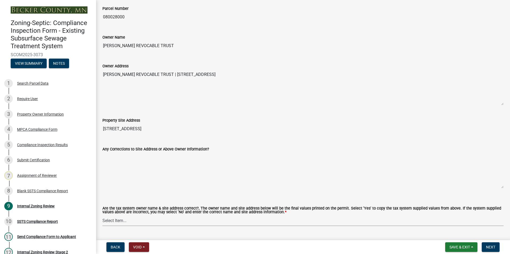
click at [112, 220] on select "Select Item... Yes No" at bounding box center [302, 220] width 401 height 11
click at [102, 216] on select "Select Item... Yes No" at bounding box center [302, 220] width 401 height 11
select select "f9f37200-9fc8-4e5e-9e7f-111cc9077d94"
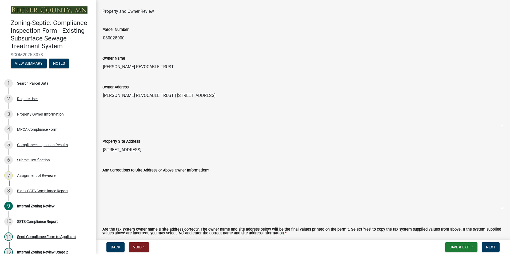
scroll to position [133, 0]
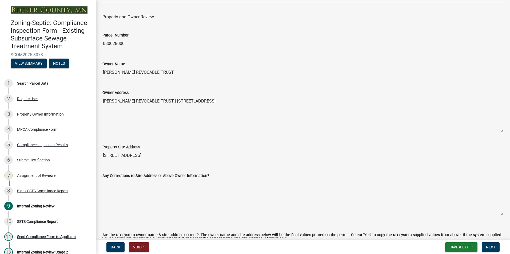
drag, startPoint x: 186, startPoint y: 70, endPoint x: 95, endPoint y: 68, distance: 90.7
click at [95, 68] on div "Zoning-Septic: Compliance Inspection Form - Existing Subsurface Sewage Treatmen…" at bounding box center [255, 127] width 510 height 254
drag, startPoint x: 95, startPoint y: 68, endPoint x: 120, endPoint y: 72, distance: 25.7
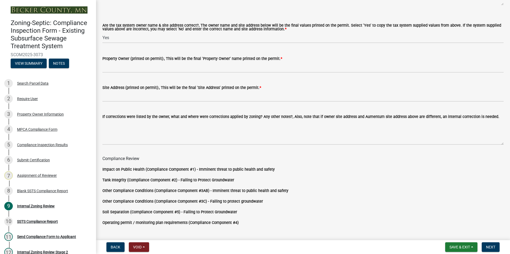
scroll to position [346, 0]
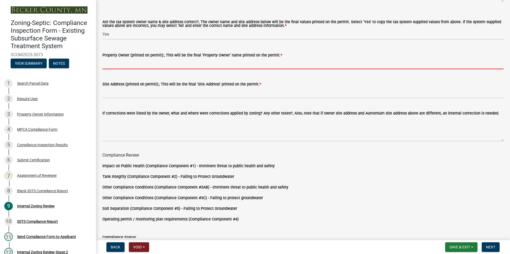
paste input "[PERSON_NAME] REVOCABLE TRUST"
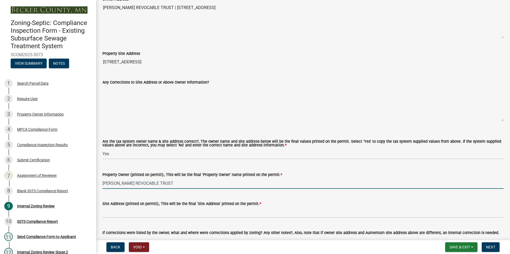
scroll to position [187, 0]
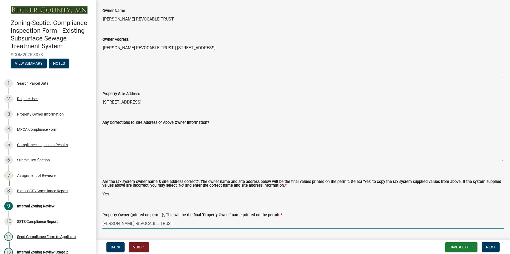
type input "[PERSON_NAME] REVOCABLE TRUST"
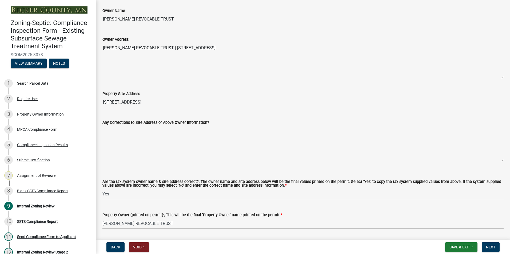
drag, startPoint x: 139, startPoint y: 101, endPoint x: 96, endPoint y: 103, distance: 42.2
click at [96, 103] on div "Internal Zoning Review share Share Inspector Review Inspector Name and Certific…" at bounding box center [303, 149] width 414 height 659
drag, startPoint x: 96, startPoint y: 103, endPoint x: 110, endPoint y: 101, distance: 13.3
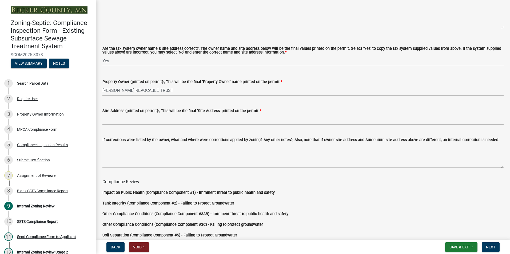
scroll to position [346, 0]
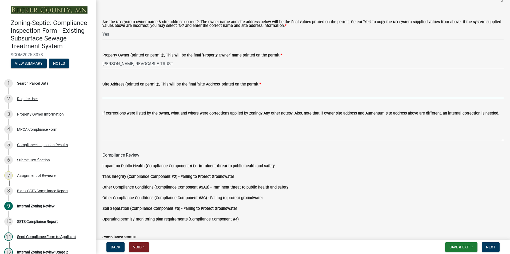
paste input "[STREET_ADDRESS]"
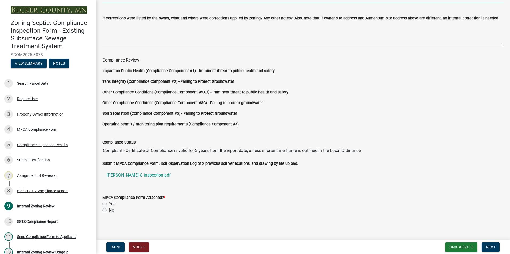
scroll to position [443, 0]
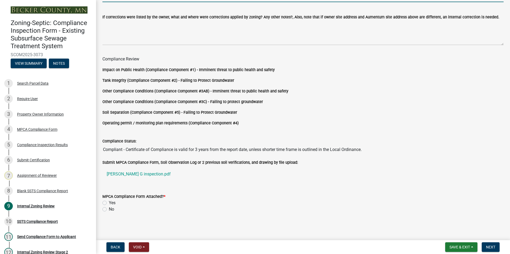
type input "[STREET_ADDRESS]"
click at [109, 202] on label "Yes" at bounding box center [112, 203] width 7 height 6
click at [109, 202] on input "Yes" at bounding box center [110, 201] width 3 height 3
radio input "true"
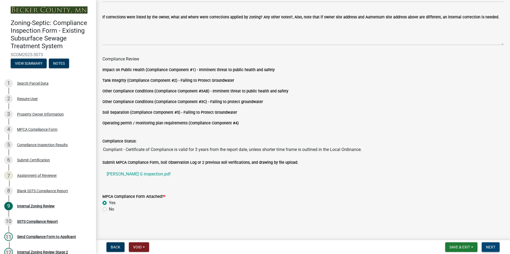
click at [489, 247] on span "Next" at bounding box center [490, 247] width 9 height 4
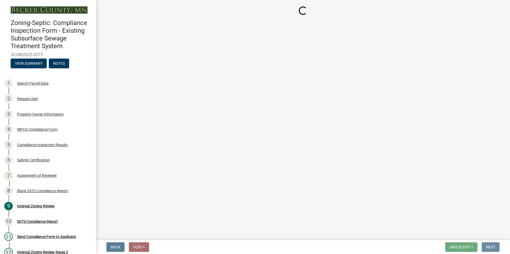
scroll to position [0, 0]
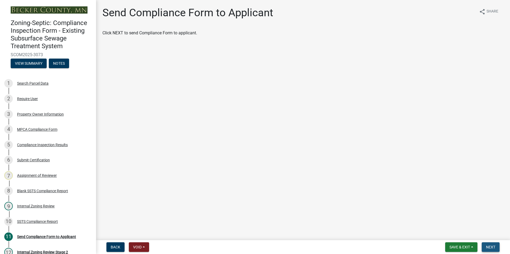
click at [484, 247] on button "Next" at bounding box center [490, 248] width 18 height 10
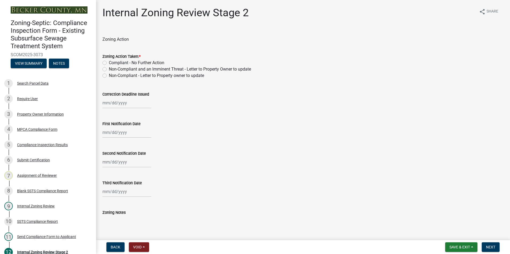
click at [109, 63] on label "Compliant - No Further Action" at bounding box center [136, 63] width 55 height 6
click at [109, 63] on input "Compliant - No Further Action" at bounding box center [110, 61] width 3 height 3
radio input "true"
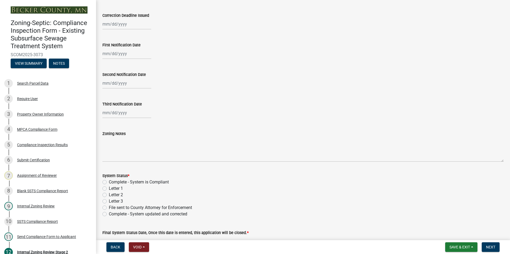
scroll to position [80, 0]
click at [109, 182] on label "Complete - System is Compliant" at bounding box center [139, 181] width 60 height 6
click at [109, 182] on input "Complete - System is Compliant" at bounding box center [110, 179] width 3 height 3
radio input "true"
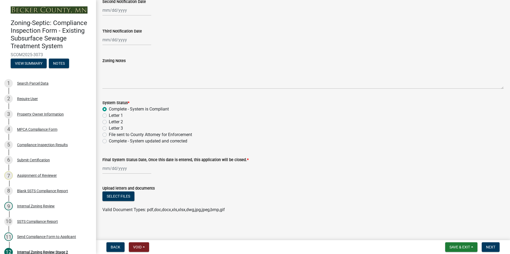
scroll to position [152, 0]
select select "9"
select select "2025"
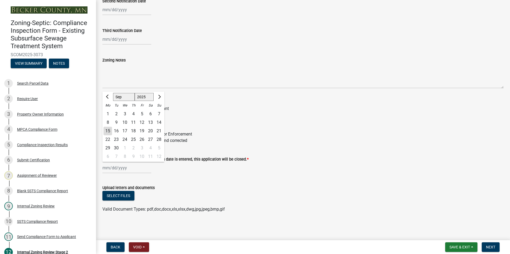
click at [119, 168] on div "[PERSON_NAME] Feb Mar Apr [PERSON_NAME][DATE] Oct Nov [DATE] 1526 1527 1528 152…" at bounding box center [126, 168] width 49 height 11
click at [107, 132] on div "15" at bounding box center [107, 131] width 9 height 9
type input "[DATE]"
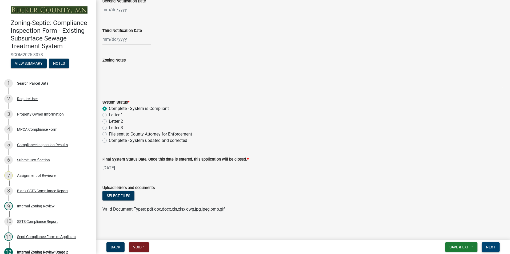
click at [490, 246] on span "Next" at bounding box center [490, 247] width 9 height 4
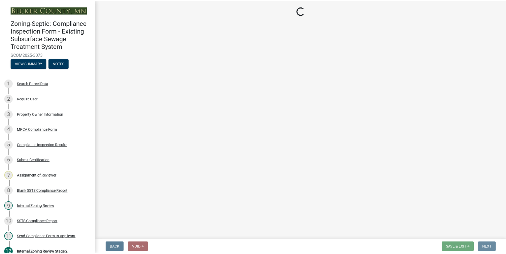
scroll to position [0, 0]
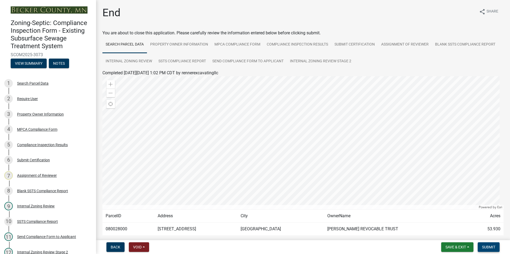
click at [490, 246] on span "Submit" at bounding box center [488, 247] width 13 height 4
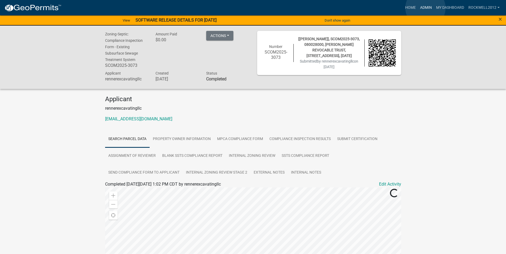
click at [425, 8] on link "Admin" at bounding box center [426, 8] width 16 height 10
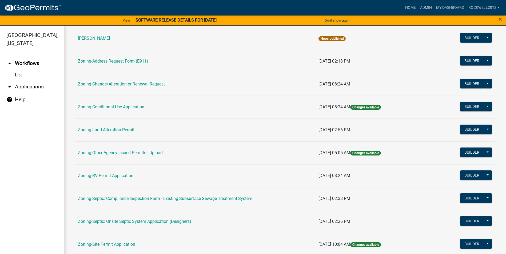
scroll to position [155, 0]
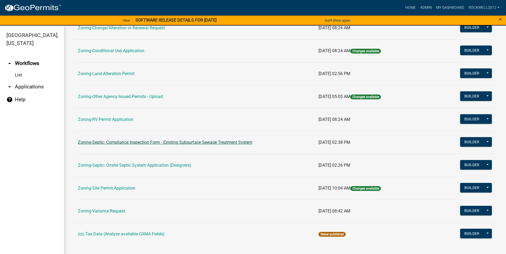
click at [200, 141] on link "Zoning-Septic: Compliance Inspection Form - Existing Subsurface Sewage Treatmen…" at bounding box center [165, 142] width 174 height 5
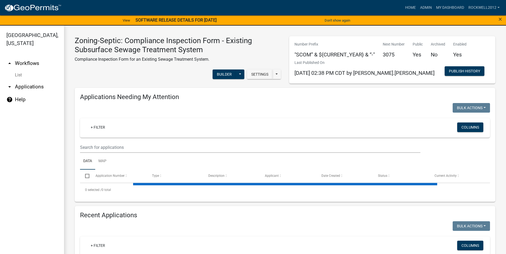
select select "1: 25"
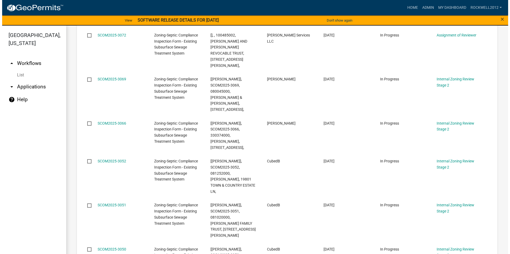
scroll to position [591, 0]
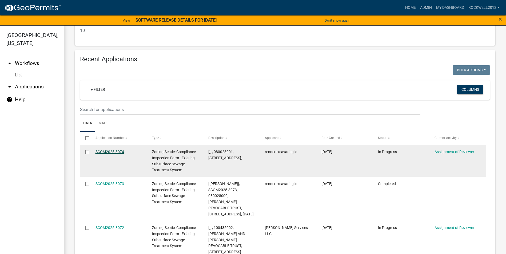
click at [107, 150] on link "SCOM2025-3074" at bounding box center [109, 152] width 29 height 4
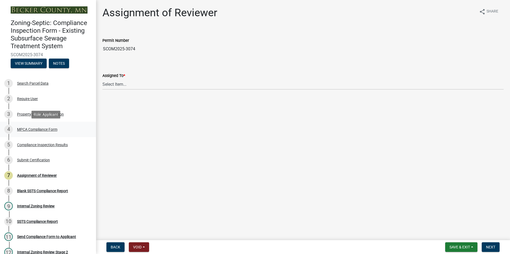
click at [37, 130] on div "MPCA Compliance Form" at bounding box center [37, 130] width 40 height 4
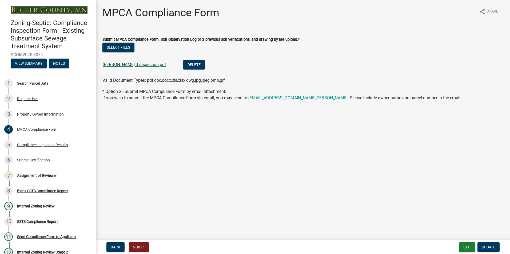
click at [130, 63] on link "[PERSON_NAME] J inspection.pdf" at bounding box center [134, 64] width 63 height 5
click at [38, 177] on div "Assignment of Reviewer" at bounding box center [37, 176] width 40 height 4
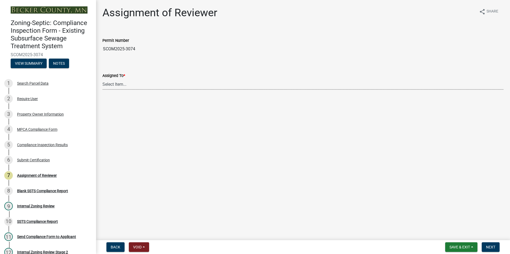
click at [115, 84] on select "Select Item... [PERSON_NAME] [PERSON_NAME] [PERSON_NAME] [PERSON_NAME] [PERSON_…" at bounding box center [302, 84] width 401 height 11
click at [102, 79] on select "Select Item... [PERSON_NAME] [PERSON_NAME] [PERSON_NAME] [PERSON_NAME] [PERSON_…" at bounding box center [302, 84] width 401 height 11
select select "0016247d-12af-40d0-8103-934796a3d230"
click at [489, 248] on span "Next" at bounding box center [490, 247] width 9 height 4
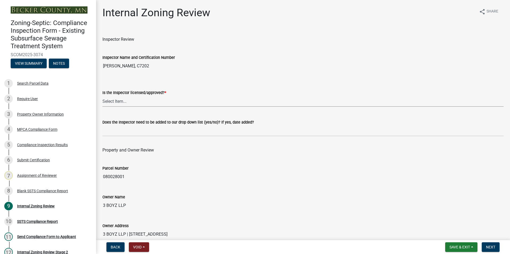
click at [117, 101] on select "Select Item... Yes No" at bounding box center [302, 101] width 401 height 11
click at [102, 96] on select "Select Item... Yes No" at bounding box center [302, 101] width 401 height 11
select select "7beb9ca5-c3cb-47d4-a805-1554d3173259"
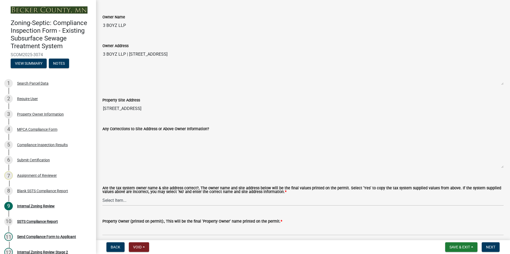
scroll to position [187, 0]
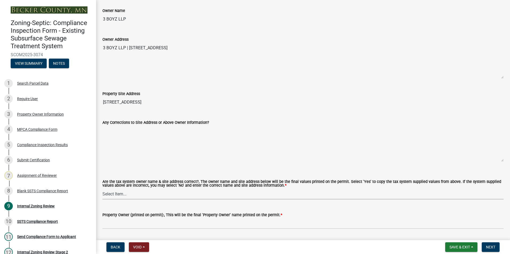
click at [104, 194] on select "Select Item... Yes No" at bounding box center [302, 194] width 401 height 11
click at [102, 189] on select "Select Item... Yes No" at bounding box center [302, 194] width 401 height 11
select select "f9f37200-9fc8-4e5e-9e7f-111cc9077d94"
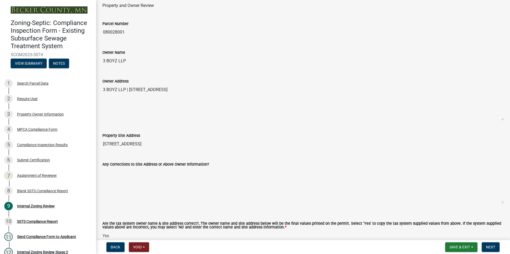
scroll to position [133, 0]
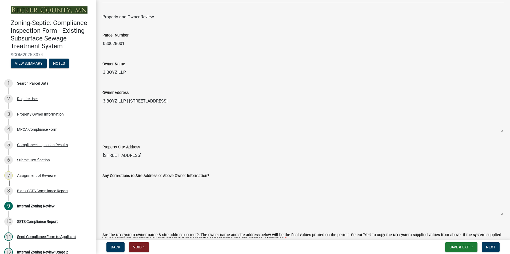
drag, startPoint x: 126, startPoint y: 72, endPoint x: 103, endPoint y: 72, distance: 22.9
click at [103, 72] on input "3 BOYZ LLP" at bounding box center [302, 72] width 401 height 11
drag, startPoint x: 103, startPoint y: 72, endPoint x: 107, endPoint y: 72, distance: 4.3
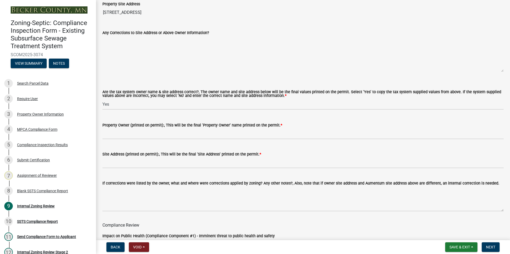
scroll to position [293, 0]
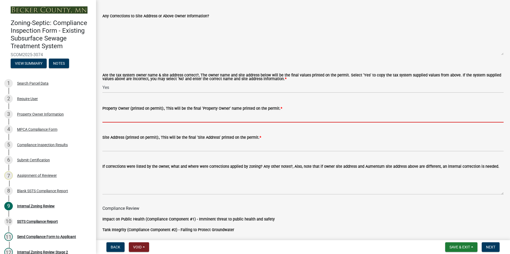
paste input "3 BOYZ LLP"
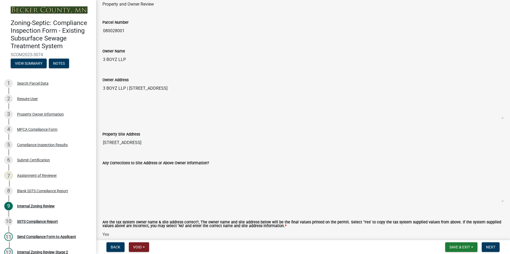
scroll to position [133, 0]
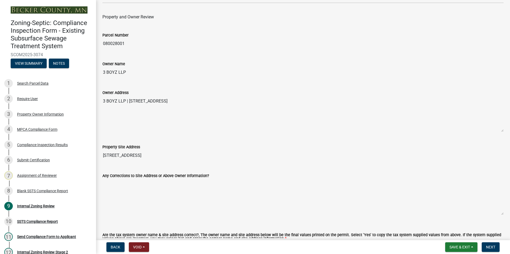
type input "3 BOYZ LLP"
drag, startPoint x: 137, startPoint y: 156, endPoint x: 102, endPoint y: 156, distance: 35.2
click at [102, 156] on div "Property Site Address [STREET_ADDRESS]" at bounding box center [302, 148] width 409 height 25
drag, startPoint x: 102, startPoint y: 156, endPoint x: 121, endPoint y: 154, distance: 19.1
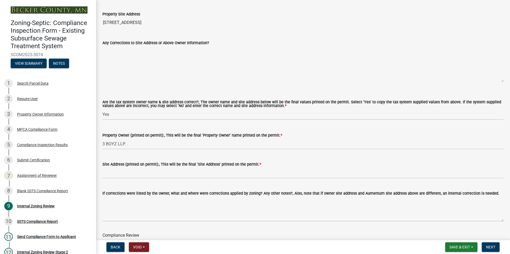
scroll to position [267, 0]
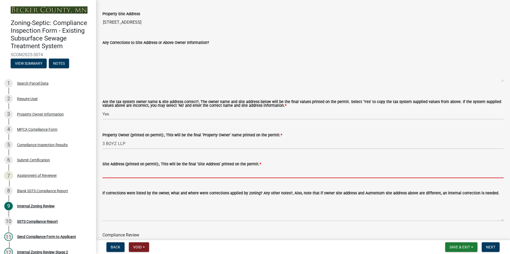
paste input "[STREET_ADDRESS]"
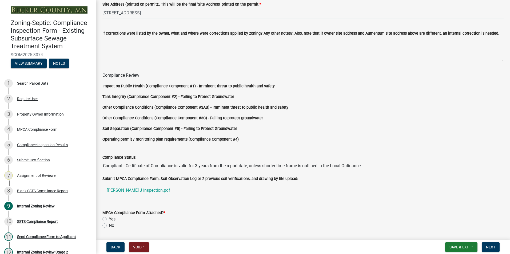
scroll to position [443, 0]
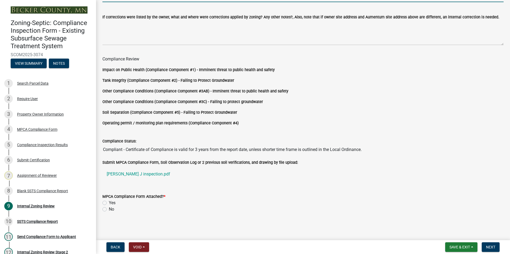
type input "[STREET_ADDRESS]"
click at [109, 201] on label "Yes" at bounding box center [112, 203] width 7 height 6
click at [109, 201] on input "Yes" at bounding box center [110, 201] width 3 height 3
radio input "true"
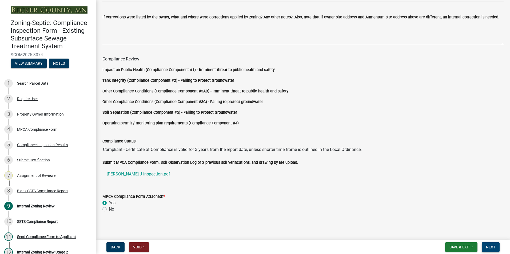
click at [490, 245] on span "Next" at bounding box center [490, 247] width 9 height 4
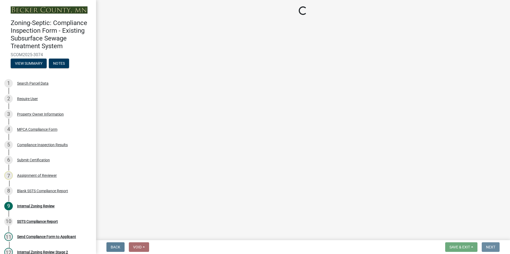
scroll to position [0, 0]
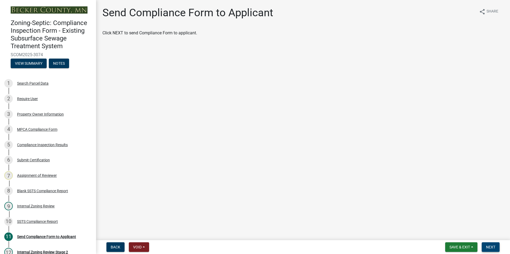
click at [490, 245] on span "Next" at bounding box center [490, 247] width 9 height 4
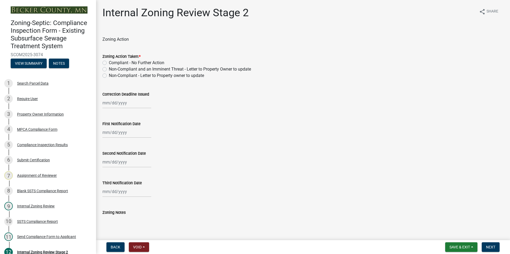
click at [109, 62] on label "Compliant - No Further Action" at bounding box center [136, 63] width 55 height 6
click at [109, 62] on input "Compliant - No Further Action" at bounding box center [110, 61] width 3 height 3
radio input "true"
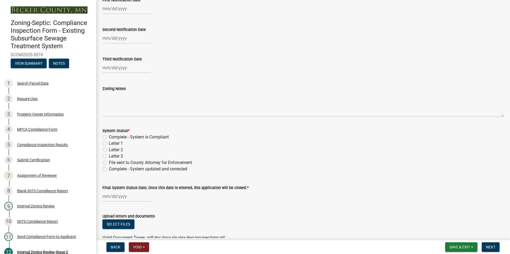
scroll to position [133, 0]
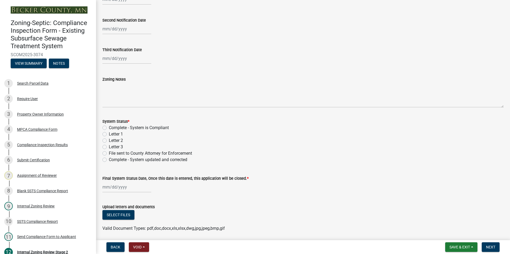
click at [109, 126] on label "Complete - System is Compliant" at bounding box center [139, 128] width 60 height 6
click at [109, 126] on input "Complete - System is Compliant" at bounding box center [110, 126] width 3 height 3
radio input "true"
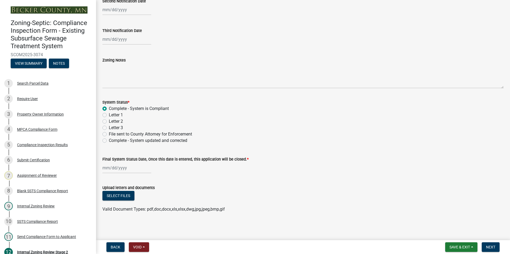
select select "9"
select select "2025"
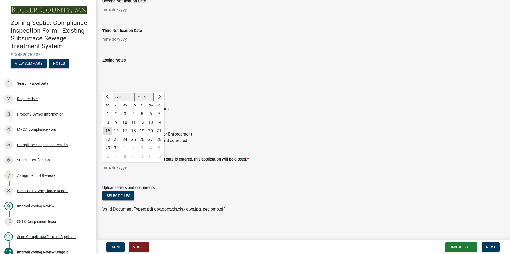
click at [118, 167] on div "[PERSON_NAME] Feb Mar Apr [PERSON_NAME][DATE] Oct Nov [DATE] 1526 1527 1528 152…" at bounding box center [126, 168] width 49 height 11
click at [106, 122] on div "8" at bounding box center [107, 122] width 9 height 9
type input "[DATE]"
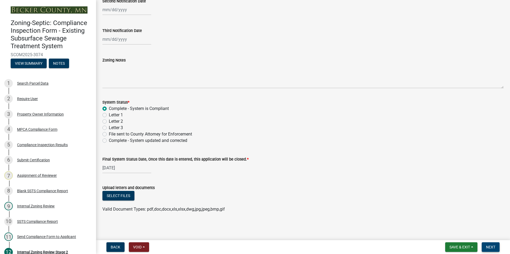
click at [490, 246] on span "Next" at bounding box center [490, 247] width 9 height 4
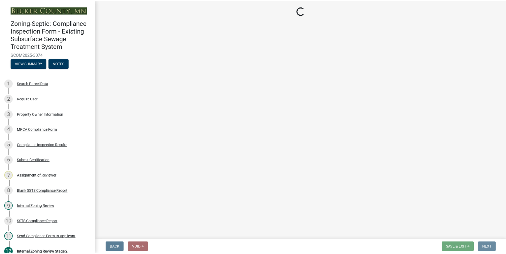
scroll to position [0, 0]
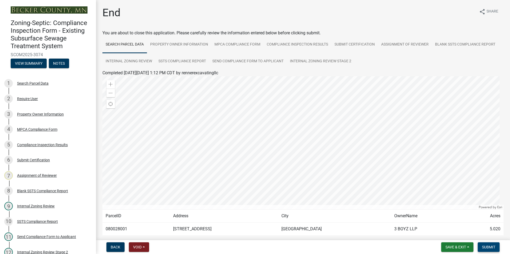
click at [490, 246] on span "Submit" at bounding box center [488, 247] width 13 height 4
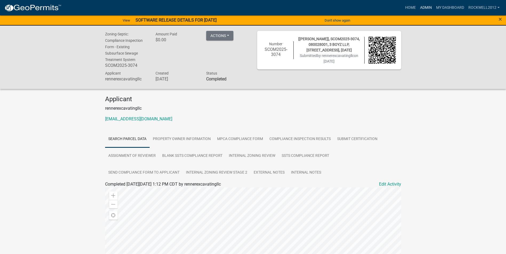
click at [424, 5] on link "Admin" at bounding box center [426, 8] width 16 height 10
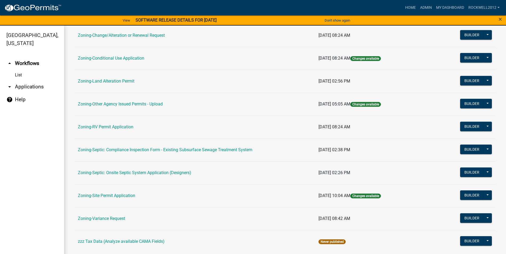
scroll to position [155, 0]
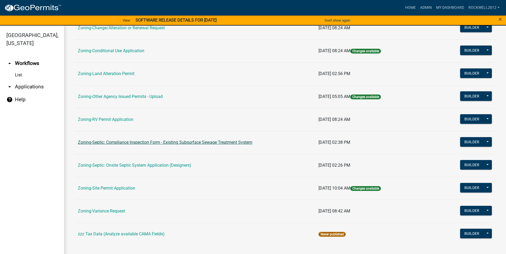
click at [208, 142] on link "Zoning-Septic: Compliance Inspection Form - Existing Subsurface Sewage Treatmen…" at bounding box center [165, 142] width 174 height 5
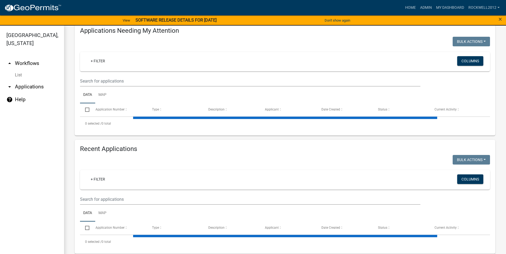
select select "1: 25"
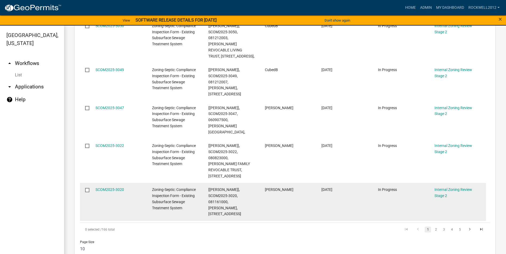
scroll to position [376, 0]
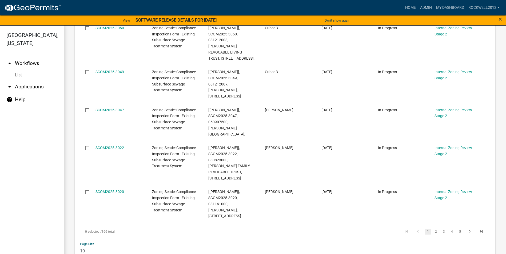
click at [81, 246] on select "10 25 50 100" at bounding box center [111, 251] width 62 height 11
select select "3: 100"
click at [80, 246] on select "10 25 50 100" at bounding box center [111, 251] width 62 height 11
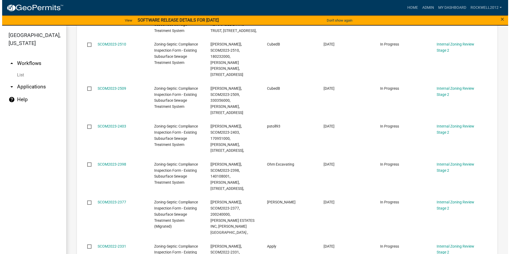
scroll to position [2660, 0]
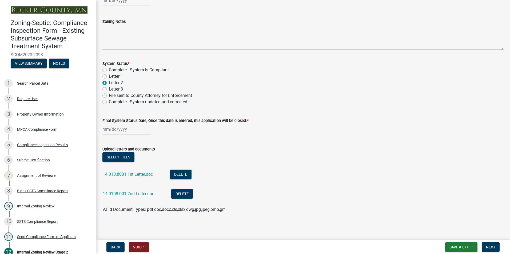
scroll to position [191, 0]
click at [138, 192] on link "14.0108.001 2nd Letter.doc" at bounding box center [128, 193] width 51 height 5
click at [458, 247] on span "Save & Exit" at bounding box center [459, 247] width 21 height 4
click at [452, 232] on button "Save & Exit" at bounding box center [455, 233] width 43 height 13
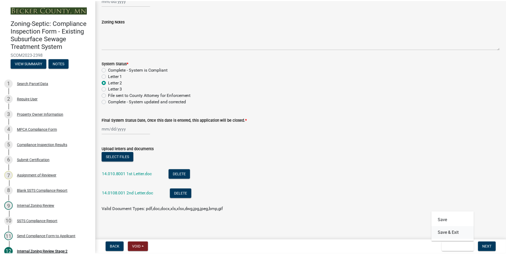
scroll to position [0, 0]
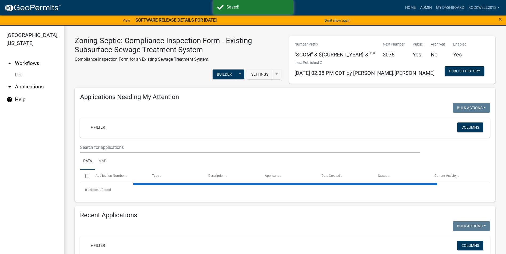
select select "1: 25"
select select "3: 100"
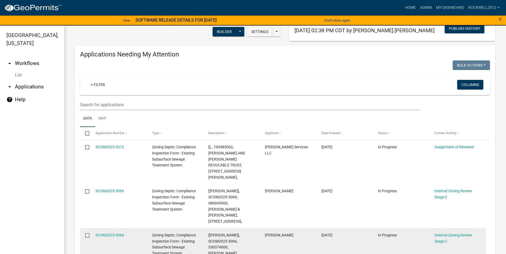
scroll to position [133, 0]
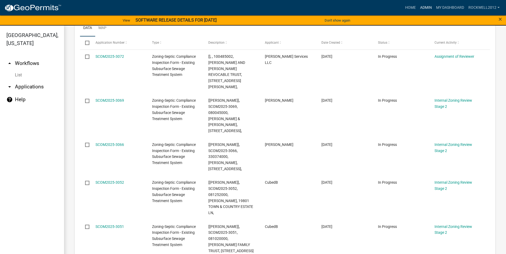
click at [429, 7] on link "Admin" at bounding box center [426, 8] width 16 height 10
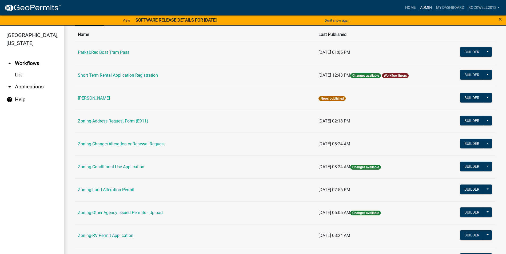
scroll to position [27, 0]
